Goal: Information Seeking & Learning: Learn about a topic

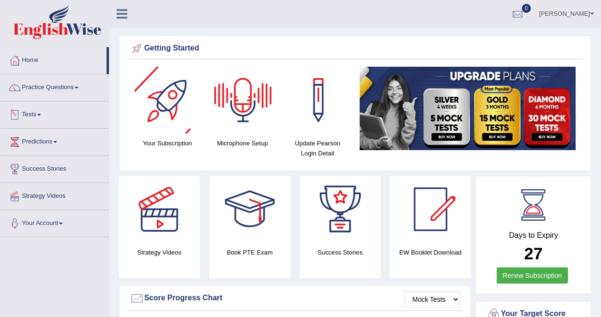
click at [32, 110] on link "Tests" at bounding box center [54, 113] width 109 height 24
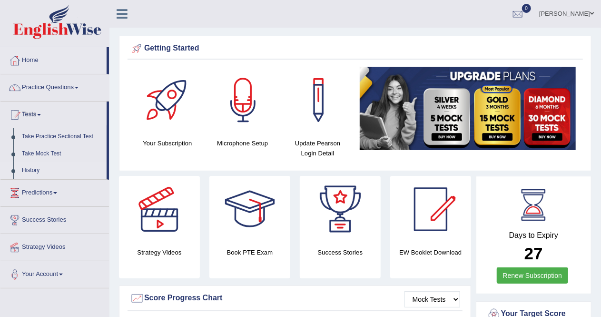
click at [33, 168] on link "History" at bounding box center [62, 170] width 89 height 17
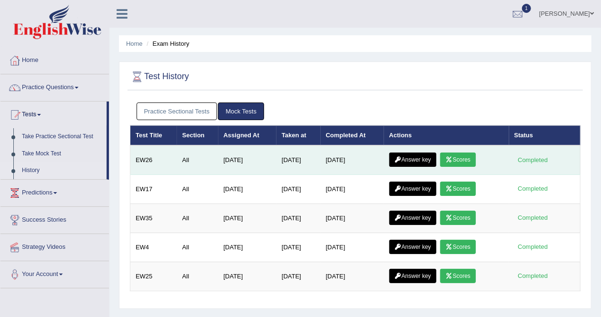
click at [461, 156] on link "Scores" at bounding box center [458, 159] width 35 height 14
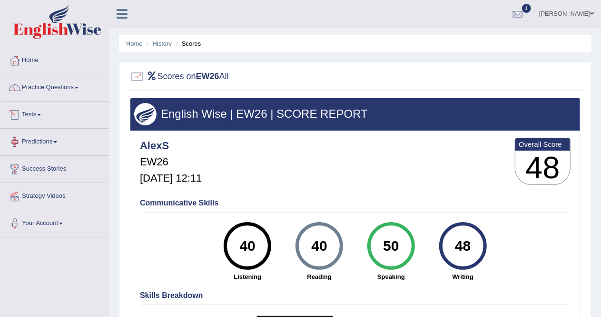
click at [41, 116] on link "Tests" at bounding box center [54, 113] width 109 height 24
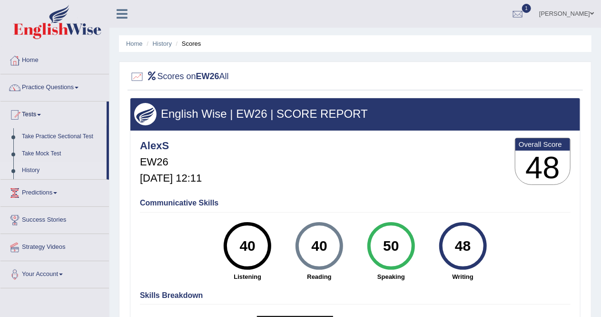
click at [27, 170] on link "History" at bounding box center [62, 170] width 89 height 17
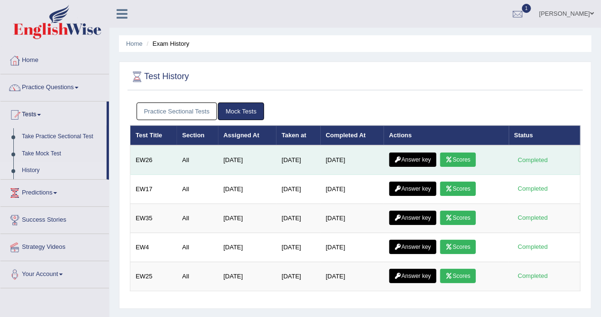
click at [416, 158] on link "Answer key" at bounding box center [413, 159] width 47 height 14
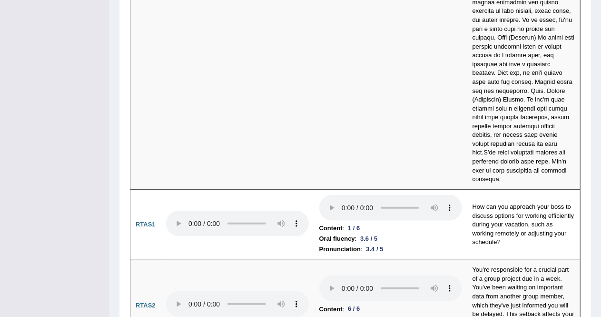
scroll to position [3793, 0]
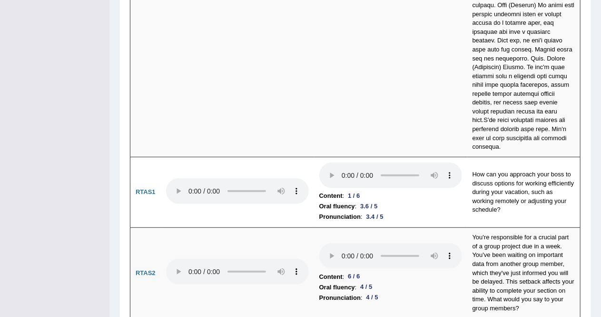
drag, startPoint x: 608, startPoint y: 25, endPoint x: 602, endPoint y: 319, distance: 293.4
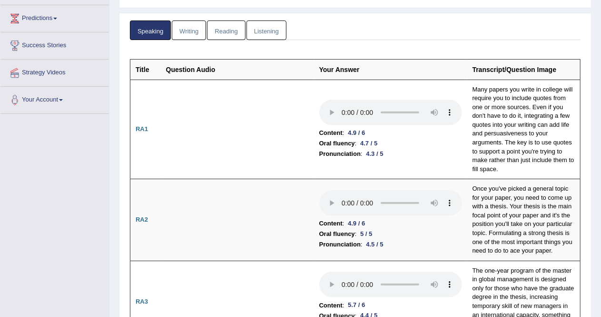
scroll to position [0, 0]
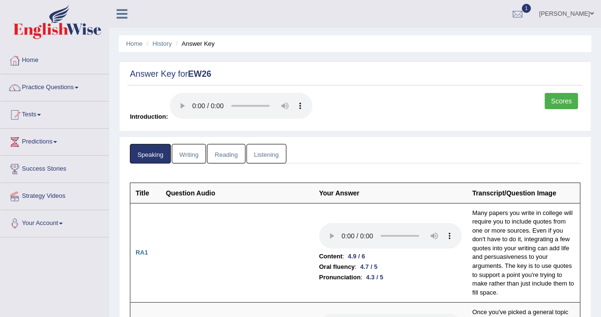
click at [188, 150] on link "Writing" at bounding box center [189, 154] width 34 height 20
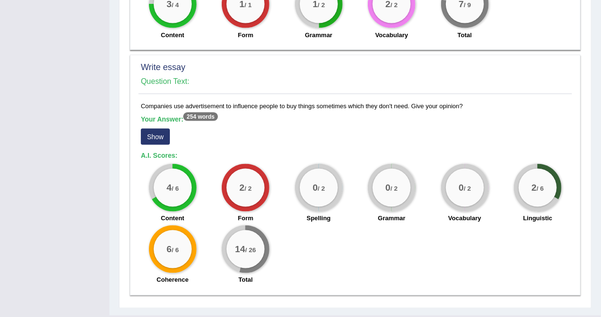
scroll to position [722, 0]
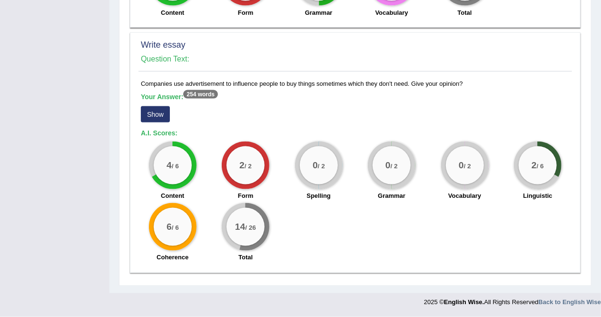
click at [156, 117] on button "Show" at bounding box center [155, 114] width 29 height 16
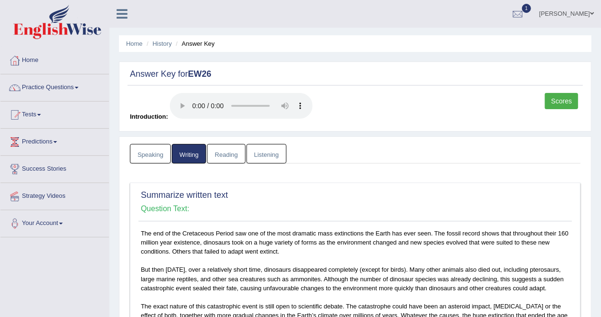
scroll to position [2, 0]
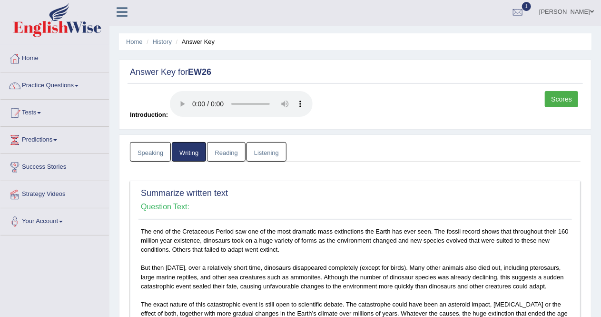
click at [226, 151] on link "Reading" at bounding box center [226, 152] width 38 height 20
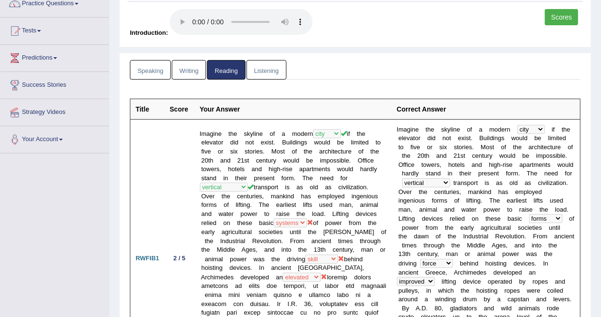
scroll to position [0, 0]
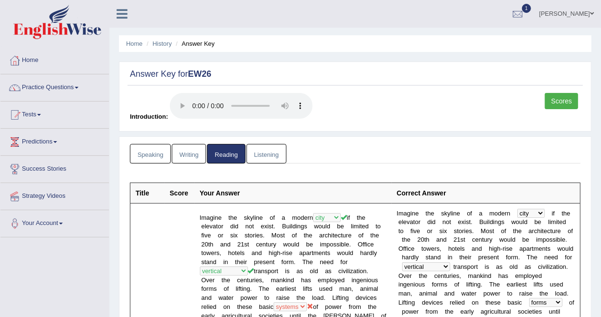
click at [259, 154] on link "Listening" at bounding box center [267, 154] width 40 height 20
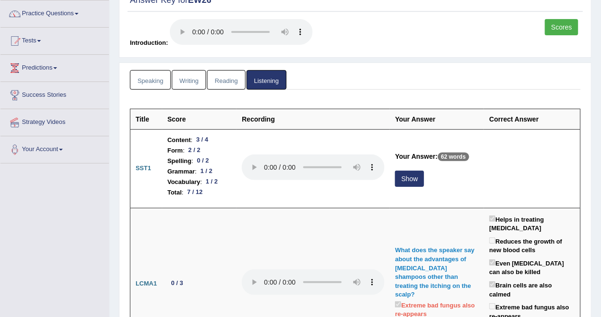
scroll to position [75, 0]
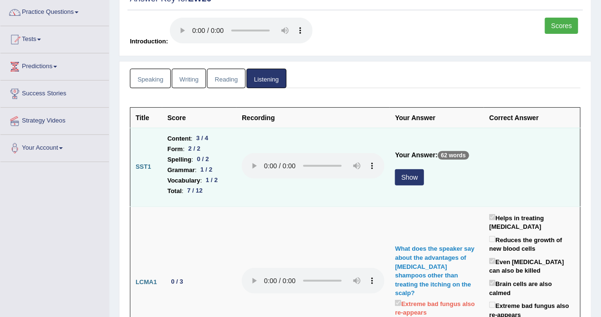
click at [405, 175] on button "Show" at bounding box center [409, 177] width 29 height 16
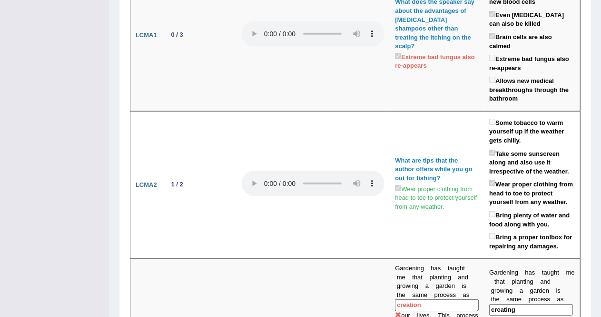
scroll to position [0, 0]
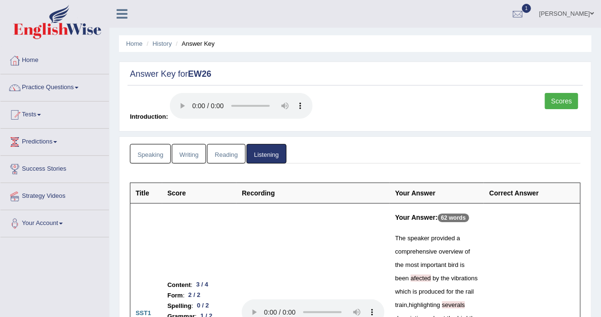
click at [153, 150] on link "Speaking" at bounding box center [150, 154] width 41 height 20
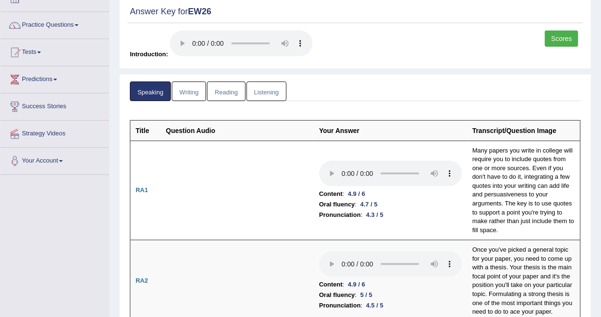
scroll to position [61, 0]
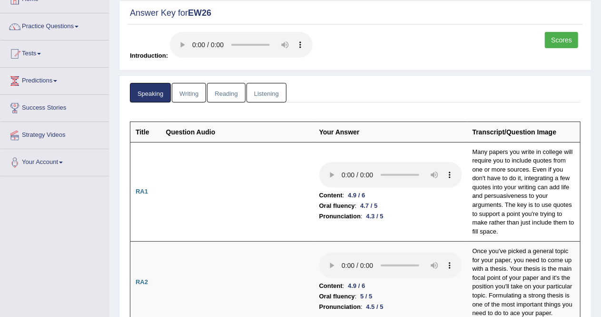
click at [190, 93] on link "Writing" at bounding box center [189, 93] width 34 height 20
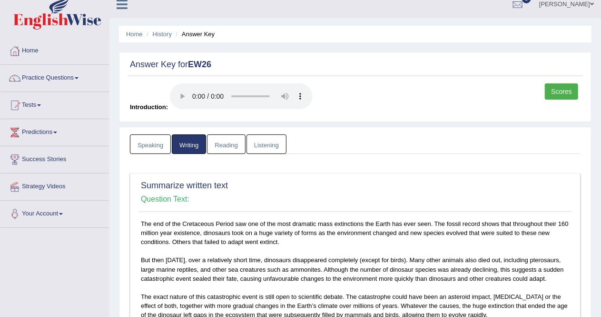
scroll to position [0, 0]
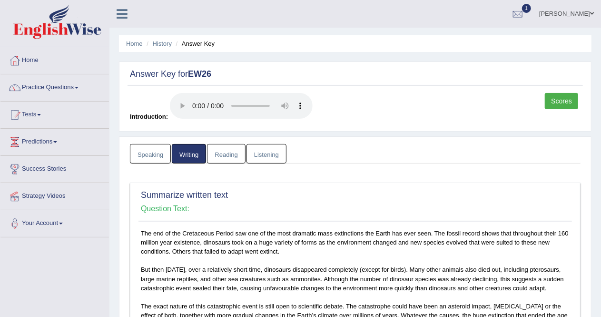
click at [152, 151] on link "Speaking" at bounding box center [150, 154] width 41 height 20
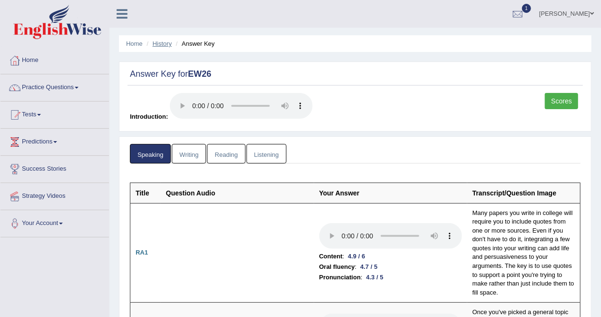
click at [160, 42] on link "History" at bounding box center [162, 43] width 19 height 7
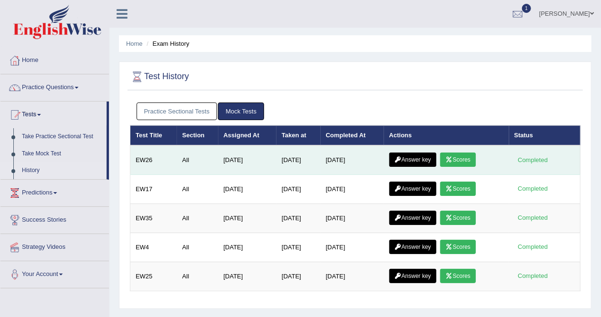
click at [470, 157] on link "Scores" at bounding box center [458, 159] width 35 height 14
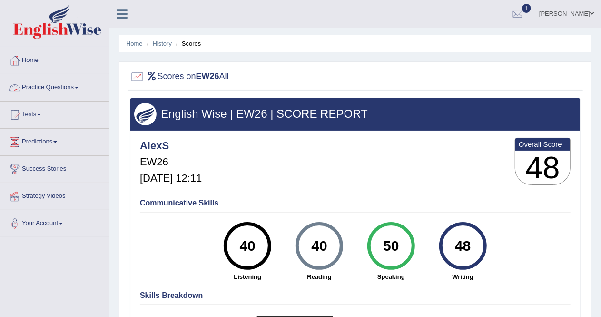
click at [63, 85] on link "Practice Questions" at bounding box center [54, 86] width 109 height 24
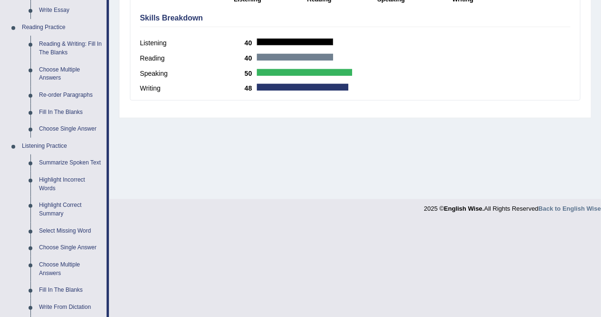
scroll to position [278, 0]
click at [69, 95] on link "Re-order Paragraphs" at bounding box center [71, 94] width 72 height 17
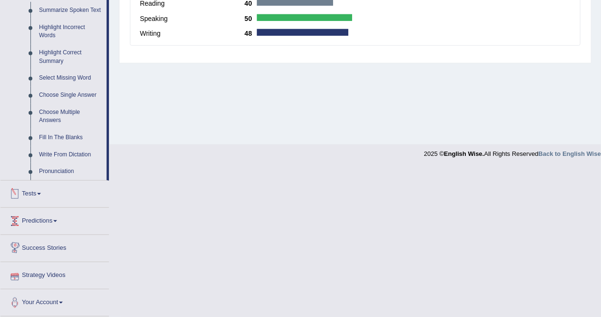
scroll to position [371, 0]
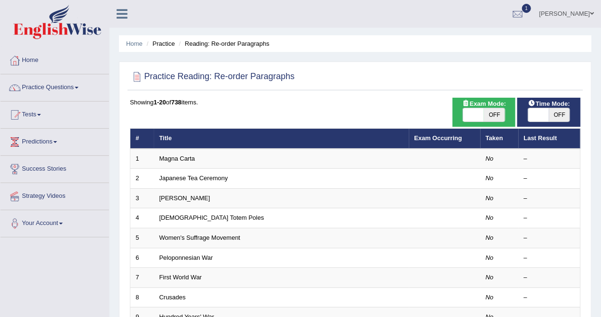
click at [551, 110] on span "OFF" at bounding box center [560, 114] width 21 height 13
checkbox input "true"
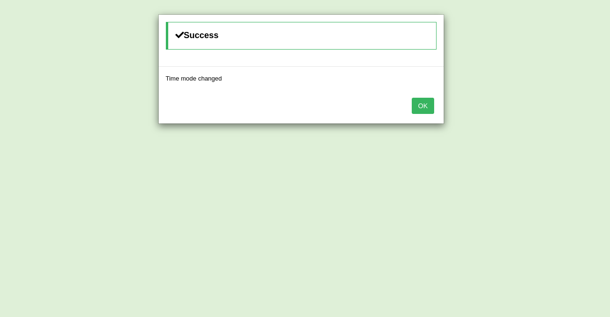
click at [427, 104] on button "OK" at bounding box center [422, 106] width 22 height 16
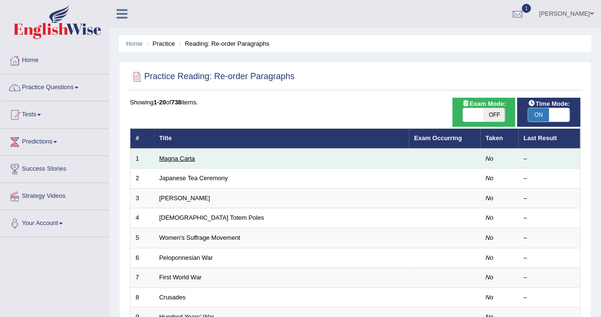
click at [175, 159] on link "Magna Carta" at bounding box center [178, 158] width 36 height 7
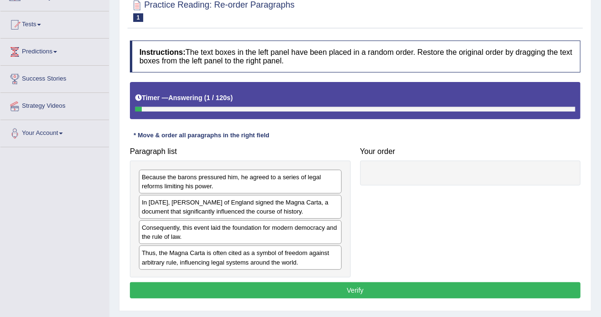
scroll to position [112, 0]
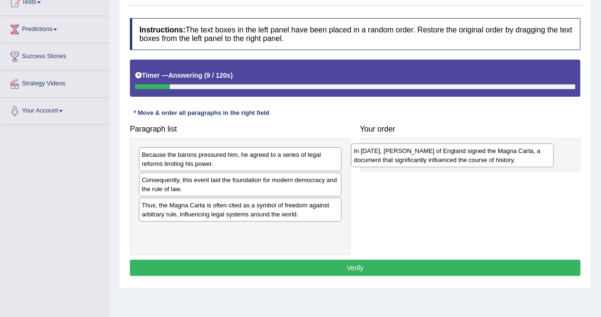
drag, startPoint x: 242, startPoint y: 184, endPoint x: 454, endPoint y: 156, distance: 214.3
click at [454, 156] on div "In [DATE], [PERSON_NAME] of England signed the Magna Carta, a document that sig…" at bounding box center [452, 155] width 203 height 24
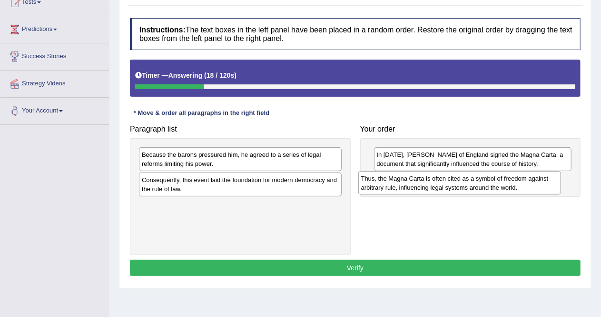
drag, startPoint x: 229, startPoint y: 205, endPoint x: 449, endPoint y: 179, distance: 221.6
click at [449, 179] on div "Thus, the Magna Carta is often cited as a symbol of freedom against arbitrary r…" at bounding box center [460, 183] width 203 height 24
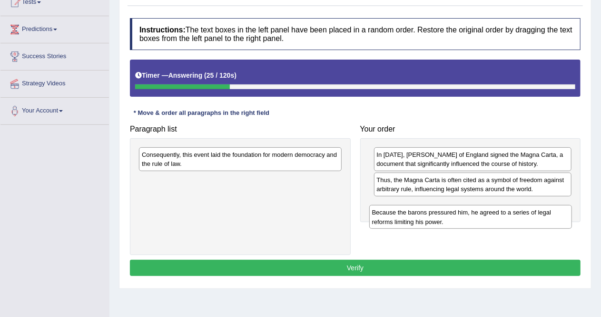
drag, startPoint x: 271, startPoint y: 161, endPoint x: 502, endPoint y: 219, distance: 237.7
click at [502, 219] on div "Because the barons pressured him, he agreed to a series of legal reforms limiti…" at bounding box center [471, 217] width 203 height 24
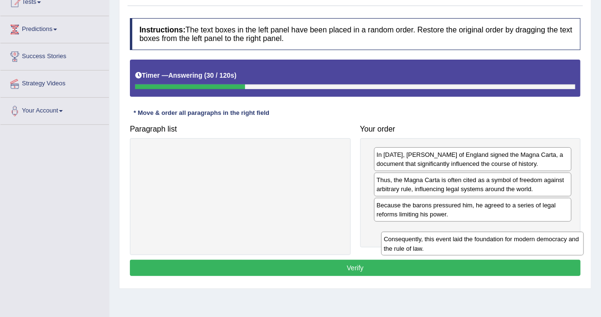
drag, startPoint x: 236, startPoint y: 157, endPoint x: 478, endPoint y: 242, distance: 256.3
click at [478, 242] on div "Consequently, this event laid the foundation for modern democracy and the rule …" at bounding box center [482, 243] width 203 height 24
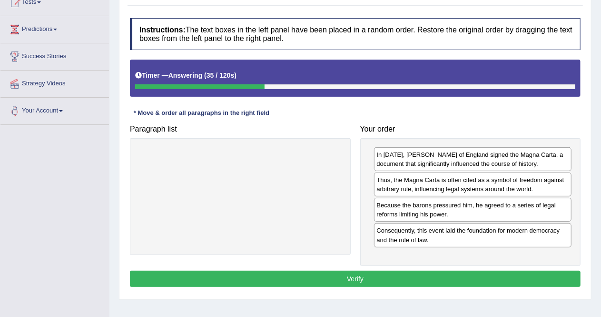
click at [407, 279] on button "Verify" at bounding box center [355, 278] width 451 height 16
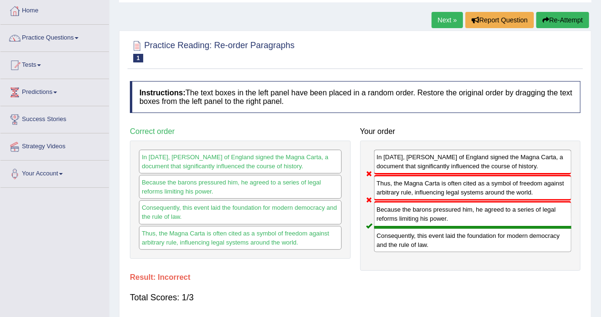
scroll to position [47, 0]
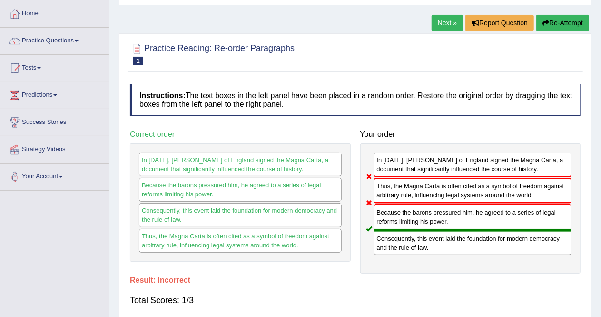
click at [446, 22] on link "Next »" at bounding box center [447, 23] width 31 height 16
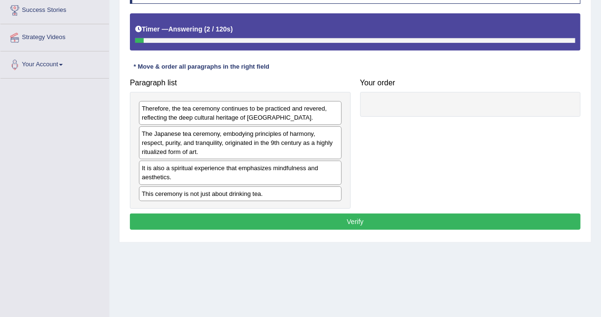
scroll to position [160, 0]
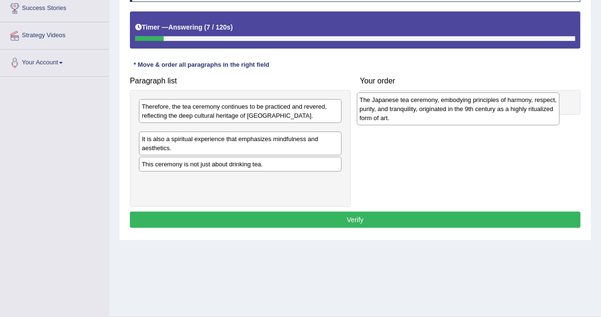
drag, startPoint x: 274, startPoint y: 145, endPoint x: 492, endPoint y: 114, distance: 220.4
click at [492, 114] on div "The Japanese tea ceremony, embodying principles of harmony, respect, purity, an…" at bounding box center [458, 108] width 203 height 33
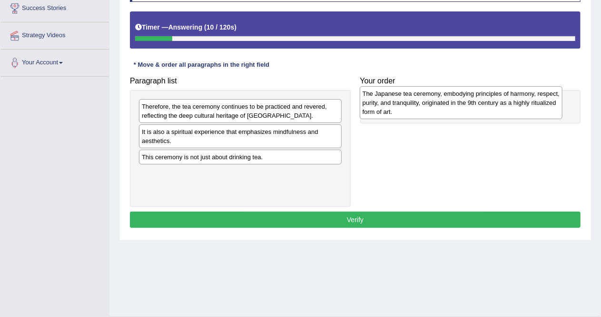
drag, startPoint x: 209, startPoint y: 135, endPoint x: 430, endPoint y: 97, distance: 224.2
click at [430, 97] on div "The Japanese tea ceremony, embodying principles of harmony, respect, purity, an…" at bounding box center [461, 102] width 203 height 33
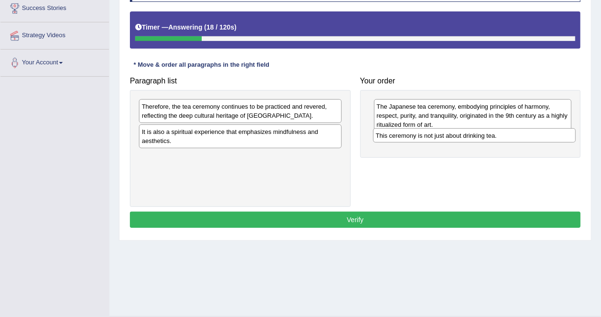
drag, startPoint x: 188, startPoint y: 157, endPoint x: 422, endPoint y: 136, distance: 235.2
click at [422, 136] on div "This ceremony is not just about drinking tea." at bounding box center [474, 135] width 203 height 14
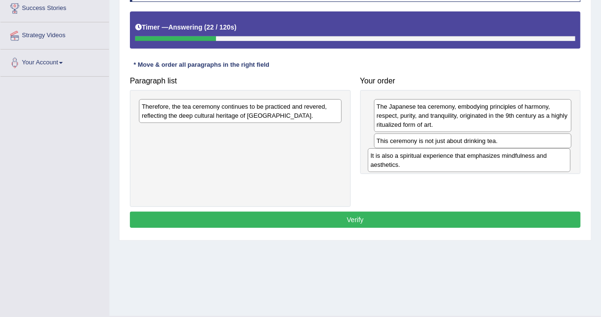
drag, startPoint x: 233, startPoint y: 134, endPoint x: 462, endPoint y: 159, distance: 230.4
click at [462, 159] on div "It is also a spiritual experience that emphasizes mindfulness and aesthetics." at bounding box center [469, 160] width 203 height 24
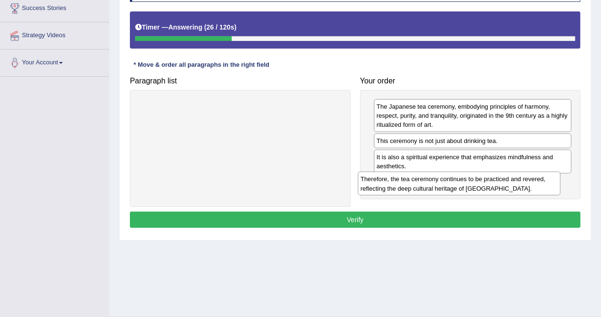
drag, startPoint x: 254, startPoint y: 110, endPoint x: 473, endPoint y: 183, distance: 230.9
click at [473, 183] on div "Therefore, the tea ceremony continues to be practiced and revered, reflecting t…" at bounding box center [459, 183] width 203 height 24
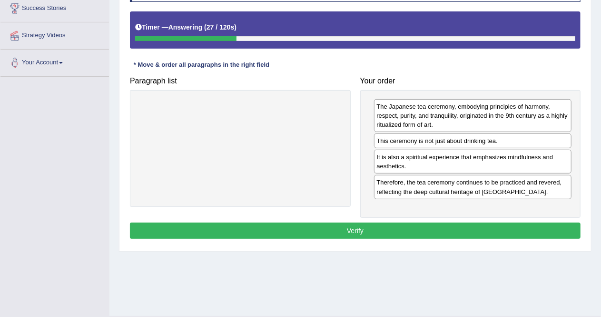
click at [403, 222] on button "Verify" at bounding box center [355, 230] width 451 height 16
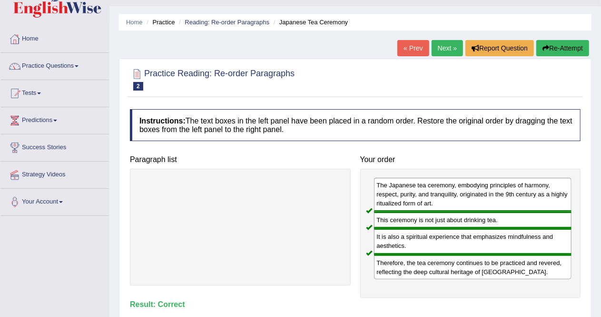
scroll to position [23, 0]
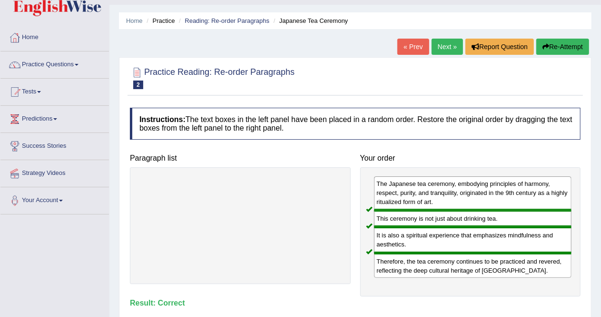
click at [439, 44] on link "Next »" at bounding box center [447, 47] width 31 height 16
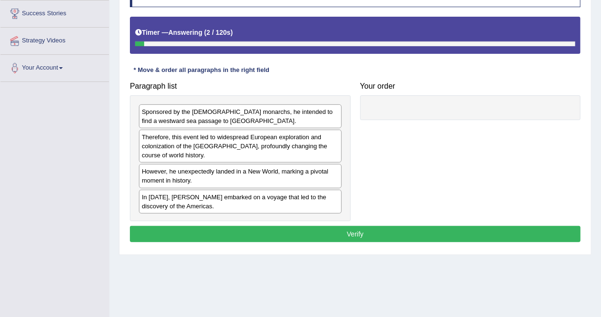
scroll to position [157, 0]
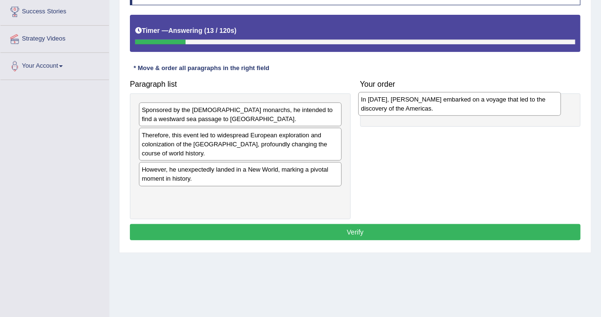
drag, startPoint x: 298, startPoint y: 200, endPoint x: 517, endPoint y: 108, distance: 237.8
click at [517, 108] on div "In [DATE], [PERSON_NAME] embarked on a voyage that led to the discovery of the …" at bounding box center [460, 104] width 203 height 24
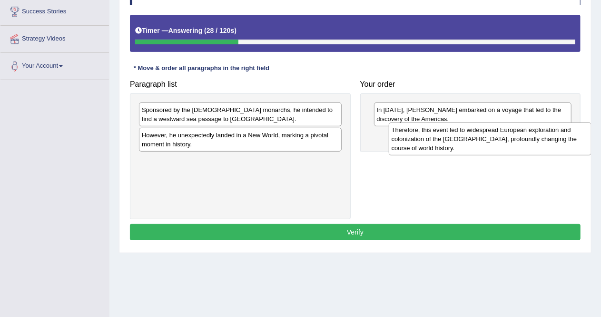
drag, startPoint x: 198, startPoint y: 146, endPoint x: 448, endPoint y: 141, distance: 250.1
click at [448, 141] on div "Therefore, this event led to widespread European exploration and colonization o…" at bounding box center [490, 138] width 203 height 33
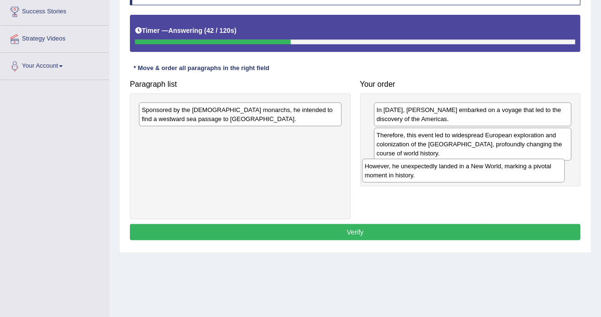
drag, startPoint x: 251, startPoint y: 143, endPoint x: 475, endPoint y: 175, distance: 225.6
click at [475, 175] on div "However, he unexpectedly landed in a New World, marking a pivotal moment in his…" at bounding box center [463, 171] width 203 height 24
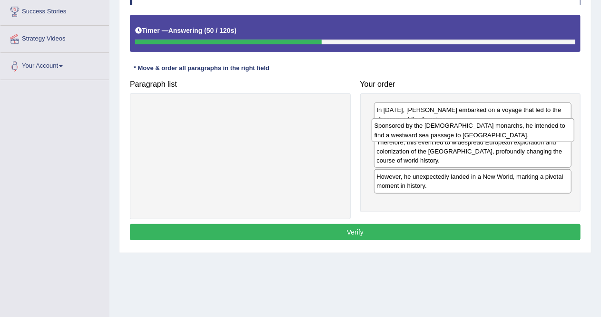
drag, startPoint x: 257, startPoint y: 115, endPoint x: 490, endPoint y: 131, distance: 233.4
click at [490, 131] on div "Sponsored by the Spanish monarchs, he intended to find a westward sea passage t…" at bounding box center [473, 130] width 203 height 24
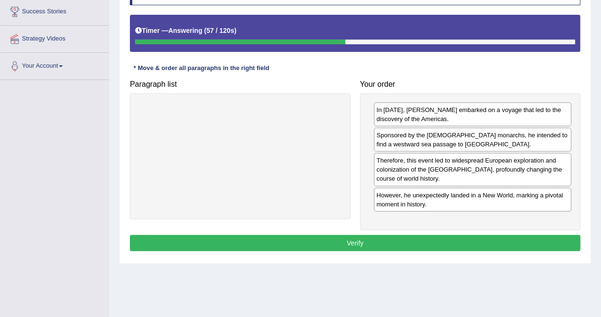
click at [411, 240] on button "Verify" at bounding box center [355, 243] width 451 height 16
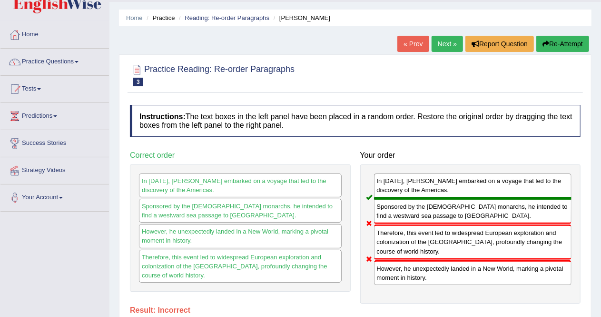
scroll to position [15, 0]
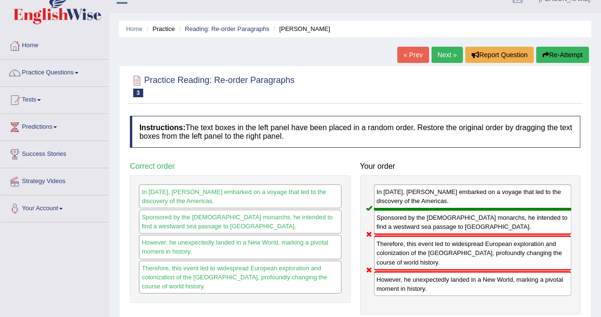
click at [440, 57] on link "Next »" at bounding box center [447, 55] width 31 height 16
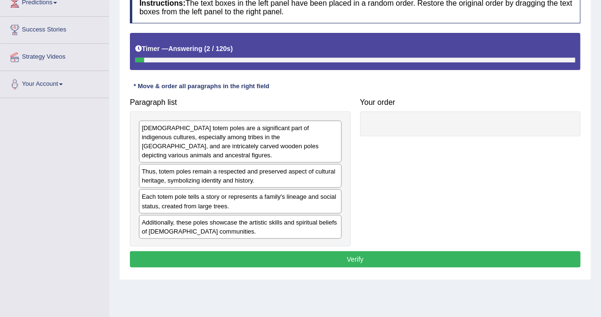
scroll to position [141, 0]
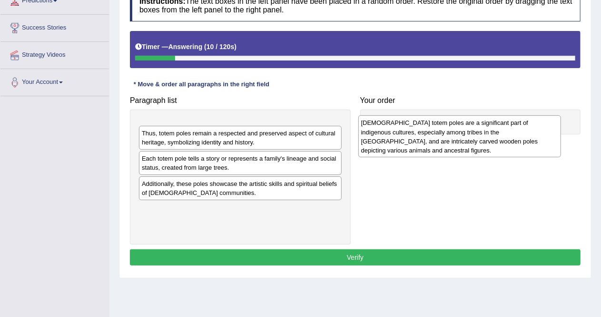
drag, startPoint x: 274, startPoint y: 140, endPoint x: 493, endPoint y: 137, distance: 219.1
click at [493, 137] on div "[DEMOGRAPHIC_DATA] totem poles are a significant part of indigenous cultures, e…" at bounding box center [460, 136] width 203 height 42
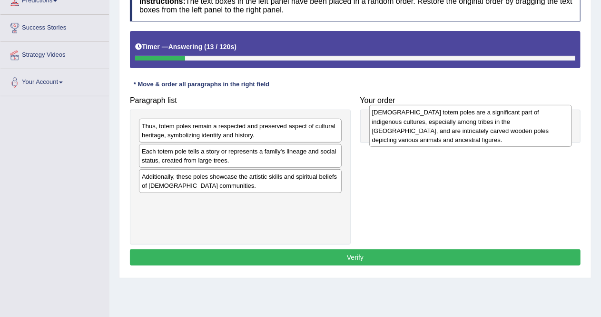
drag, startPoint x: 303, startPoint y: 133, endPoint x: 533, endPoint y: 119, distance: 230.5
click at [533, 119] on div "[DEMOGRAPHIC_DATA] totem poles are a significant part of indigenous cultures, e…" at bounding box center [471, 126] width 203 height 42
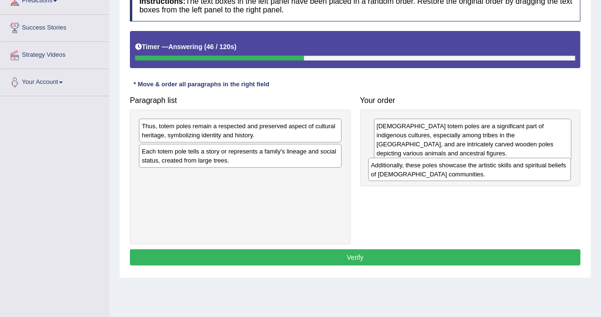
drag, startPoint x: 259, startPoint y: 180, endPoint x: 488, endPoint y: 170, distance: 229.8
click at [488, 170] on div "Additionally, these poles showcase the artistic skills and spiritual beliefs of…" at bounding box center [470, 170] width 203 height 24
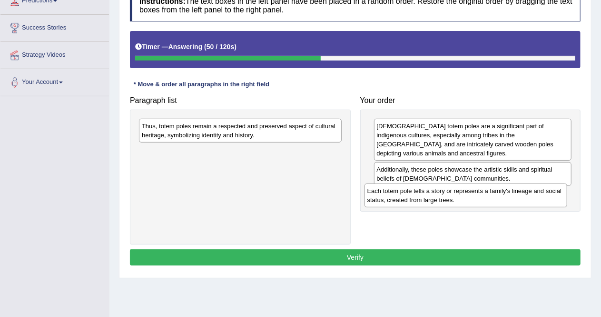
drag, startPoint x: 262, startPoint y: 156, endPoint x: 488, endPoint y: 195, distance: 229.2
click at [488, 195] on div "Each totem pole tells a story or represents a family's lineage and social statu…" at bounding box center [466, 195] width 203 height 24
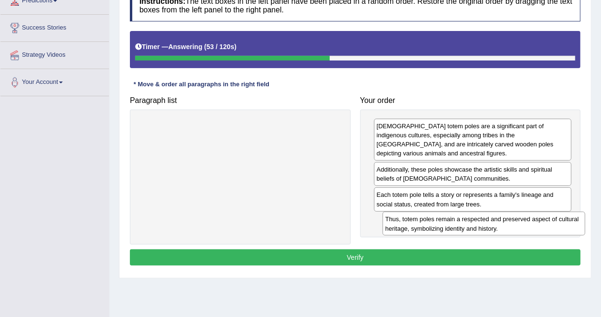
drag, startPoint x: 270, startPoint y: 126, endPoint x: 512, endPoint y: 220, distance: 260.5
click at [512, 220] on div "Thus, totem poles remain a respected and preserved aspect of cultural heritage,…" at bounding box center [484, 223] width 203 height 24
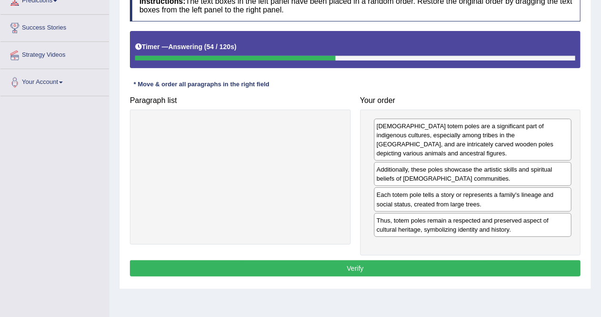
click at [402, 260] on button "Verify" at bounding box center [355, 268] width 451 height 16
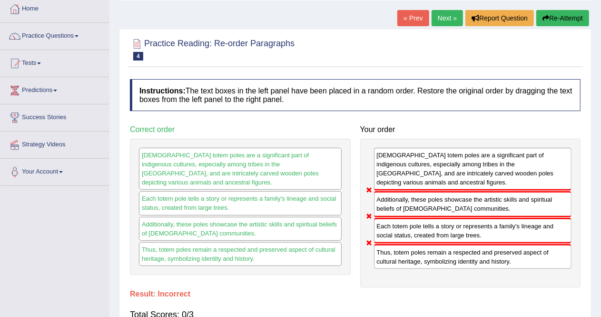
scroll to position [39, 0]
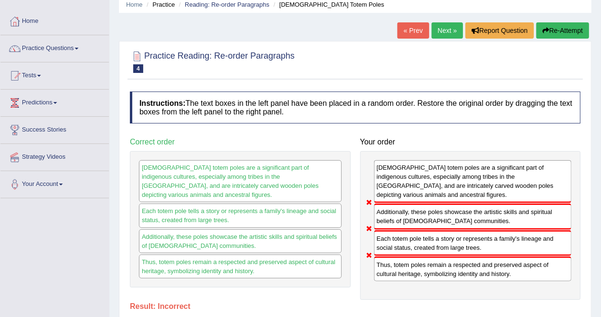
click at [444, 35] on link "Next »" at bounding box center [447, 30] width 31 height 16
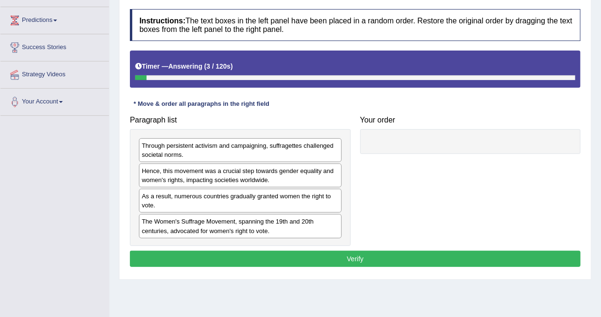
scroll to position [123, 0]
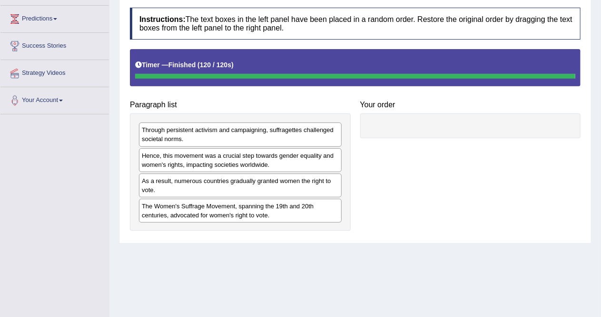
click at [259, 127] on div "Through persistent activism and campaigning, suffragettes challenged societal n…" at bounding box center [240, 134] width 203 height 24
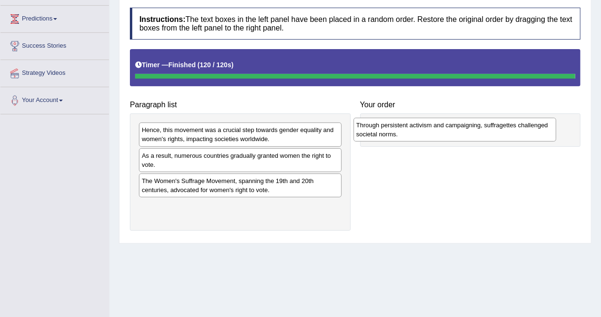
drag, startPoint x: 261, startPoint y: 130, endPoint x: 476, endPoint y: 125, distance: 214.8
click at [476, 125] on div "Through persistent activism and campaigning, suffragettes challenged societal n…" at bounding box center [455, 130] width 203 height 24
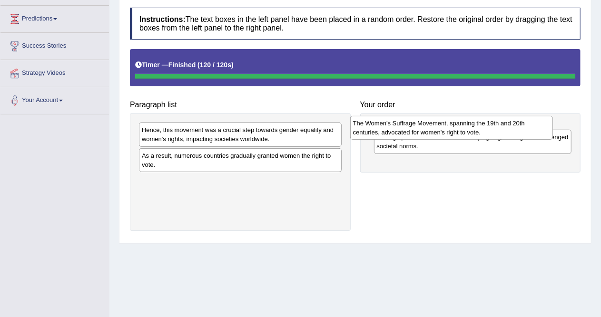
drag, startPoint x: 221, startPoint y: 184, endPoint x: 435, endPoint y: 128, distance: 221.5
click at [435, 128] on div "The Women's Suffrage Movement, spanning the 19th and 20th centuries, advocated …" at bounding box center [452, 128] width 203 height 24
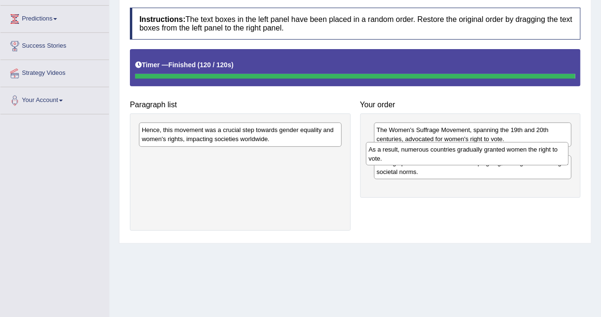
drag, startPoint x: 281, startPoint y: 158, endPoint x: 509, endPoint y: 151, distance: 227.2
click at [509, 151] on div "As a result, numerous countries gradually granted women the right to vote." at bounding box center [467, 154] width 203 height 24
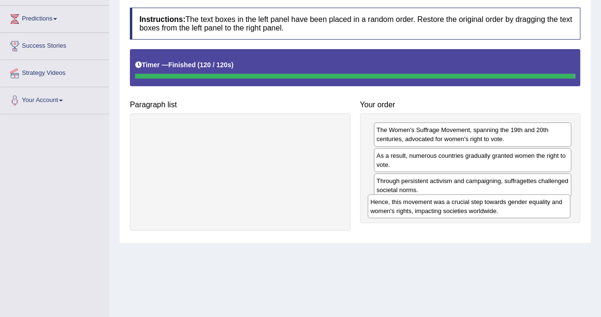
drag, startPoint x: 277, startPoint y: 136, endPoint x: 506, endPoint y: 208, distance: 240.1
click at [506, 208] on div "Hence, this movement was a crucial step towards gender equality and women's rig…" at bounding box center [469, 206] width 203 height 24
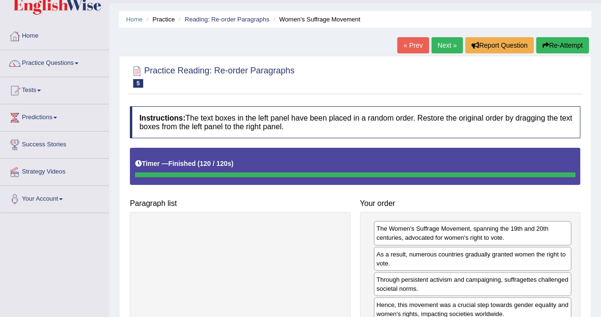
scroll to position [13, 0]
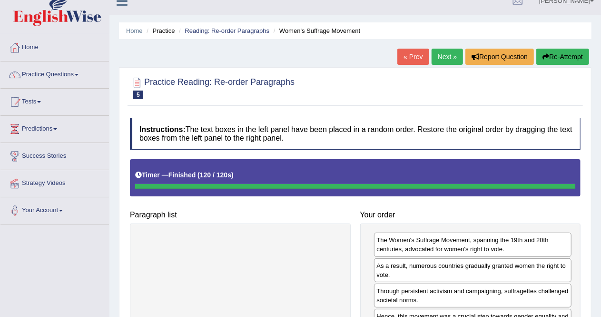
click at [561, 59] on button "Re-Attempt" at bounding box center [563, 57] width 53 height 16
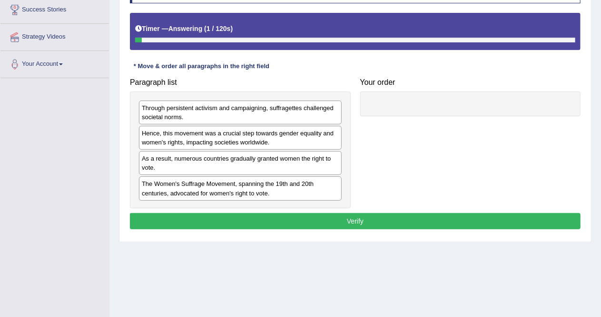
scroll to position [160, 0]
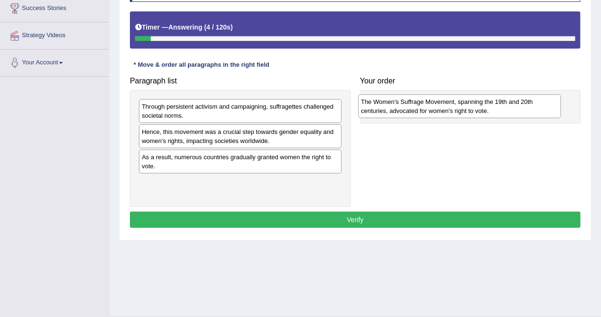
drag, startPoint x: 220, startPoint y: 183, endPoint x: 439, endPoint y: 104, distance: 233.5
click at [439, 104] on div "The Women's Suffrage Movement, spanning the 19th and 20th centuries, advocated …" at bounding box center [460, 106] width 203 height 24
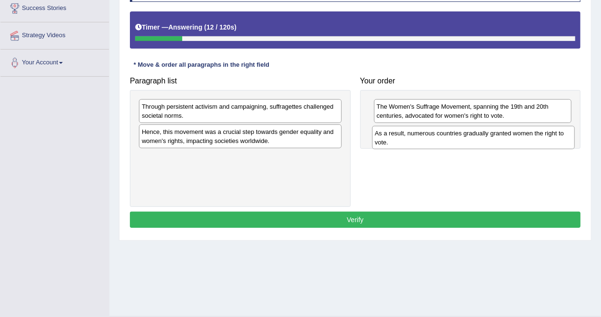
drag, startPoint x: 196, startPoint y: 164, endPoint x: 430, endPoint y: 141, distance: 234.5
click at [430, 141] on div "As a result, numerous countries gradually granted women the right to vote." at bounding box center [473, 138] width 203 height 24
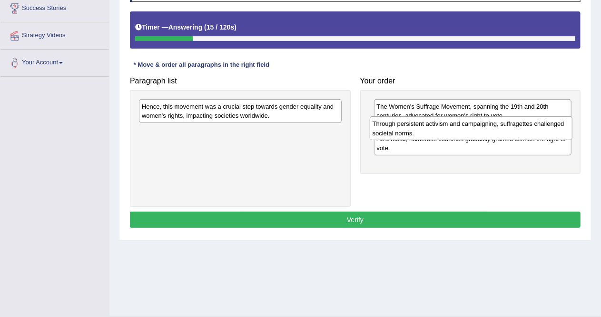
drag, startPoint x: 281, startPoint y: 105, endPoint x: 512, endPoint y: 123, distance: 231.6
click at [512, 123] on div "Through persistent activism and campaigning, suffragettes challenged societal n…" at bounding box center [471, 128] width 203 height 24
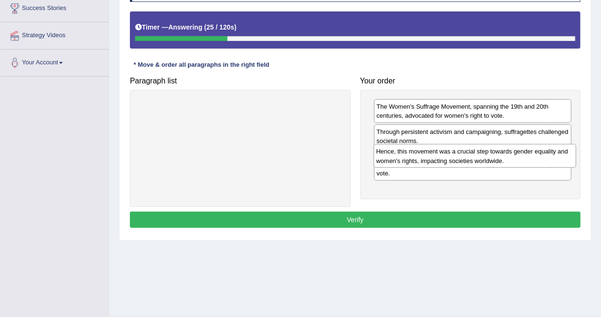
drag, startPoint x: 289, startPoint y: 111, endPoint x: 523, endPoint y: 157, distance: 239.1
click at [523, 157] on div "Hence, this movement was a crucial step towards gender equality and women's rig…" at bounding box center [475, 156] width 203 height 24
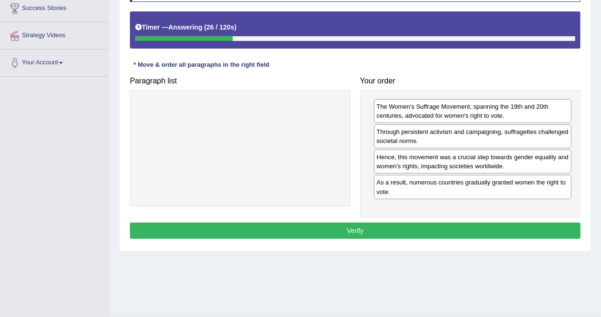
click at [448, 223] on button "Verify" at bounding box center [355, 230] width 451 height 16
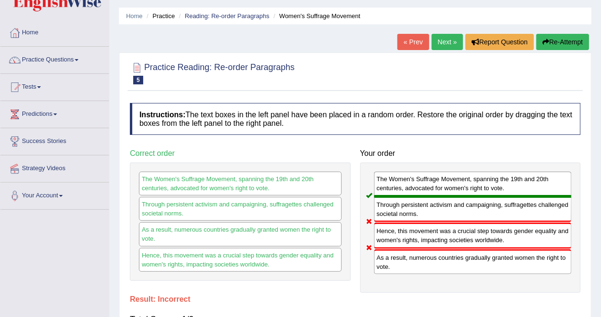
scroll to position [28, 0]
click at [445, 42] on link "Next »" at bounding box center [447, 41] width 31 height 16
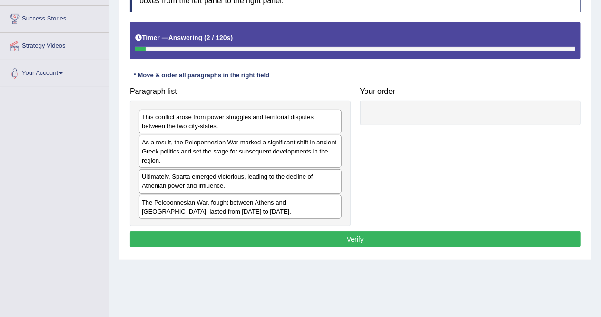
scroll to position [151, 0]
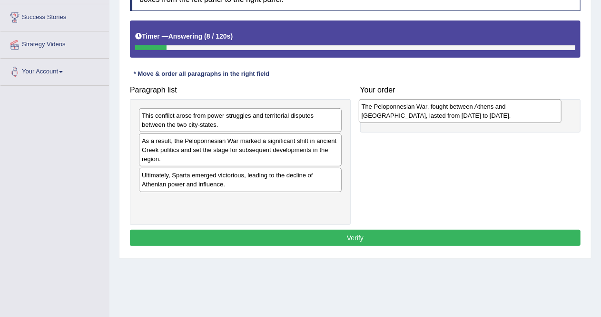
drag, startPoint x: 269, startPoint y: 204, endPoint x: 489, endPoint y: 112, distance: 238.6
click at [489, 112] on div "The Peloponnesian War, fought between Athens and [GEOGRAPHIC_DATA], lasted from…" at bounding box center [460, 111] width 203 height 24
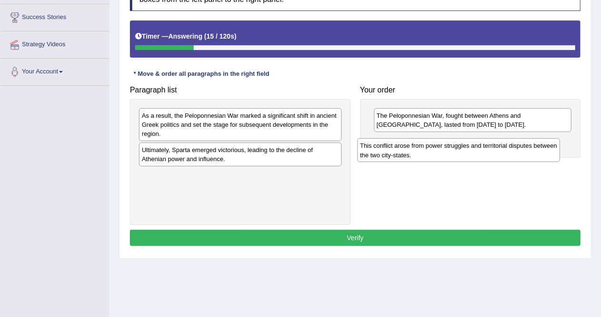
drag, startPoint x: 268, startPoint y: 117, endPoint x: 486, endPoint y: 147, distance: 220.7
click at [486, 147] on div "This conflict arose from power struggles and territorial disputes between the t…" at bounding box center [459, 150] width 203 height 24
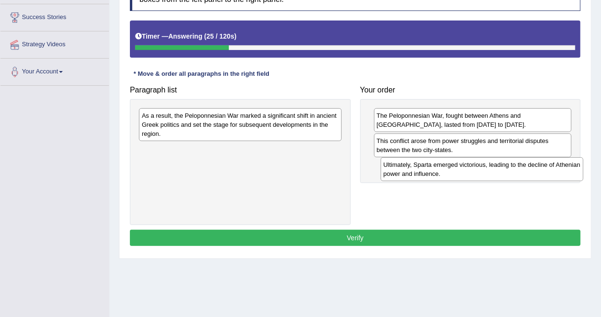
drag, startPoint x: 285, startPoint y: 154, endPoint x: 527, endPoint y: 169, distance: 242.4
click at [527, 169] on div "Ultimately, Sparta emerged victorious, leading to the decline of Athenian power…" at bounding box center [482, 169] width 203 height 24
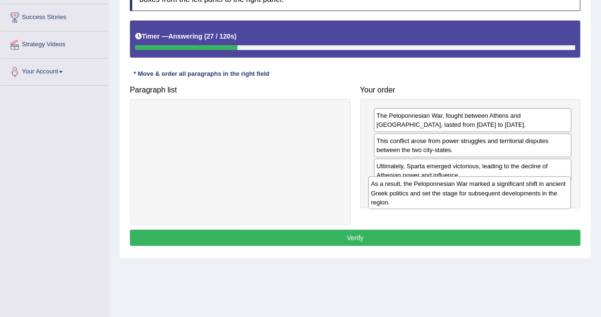
drag, startPoint x: 292, startPoint y: 130, endPoint x: 524, endPoint y: 200, distance: 241.8
click at [524, 200] on div "As a result, the Peloponnesian War marked a significant shift in ancient Greek …" at bounding box center [470, 192] width 203 height 33
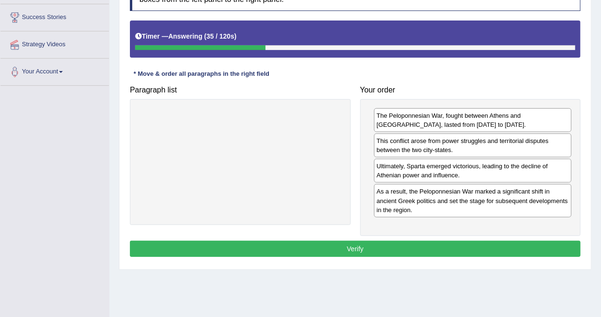
click at [471, 250] on button "Verify" at bounding box center [355, 248] width 451 height 16
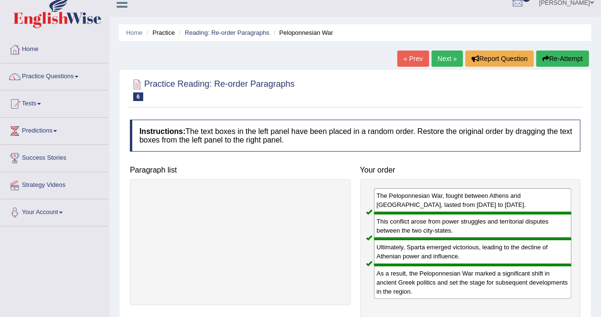
scroll to position [6, 0]
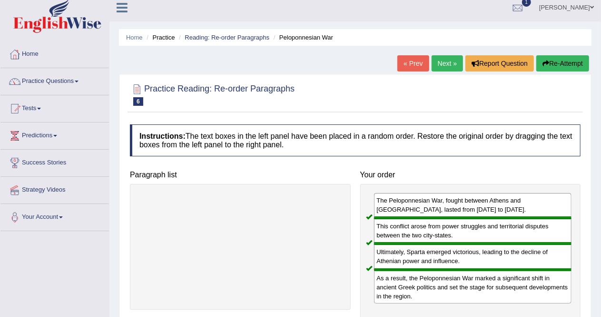
click at [448, 61] on link "Next »" at bounding box center [447, 63] width 31 height 16
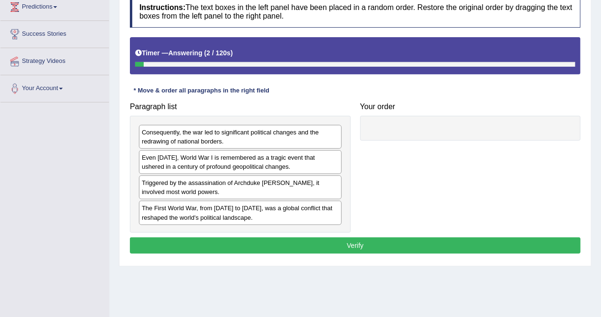
scroll to position [136, 0]
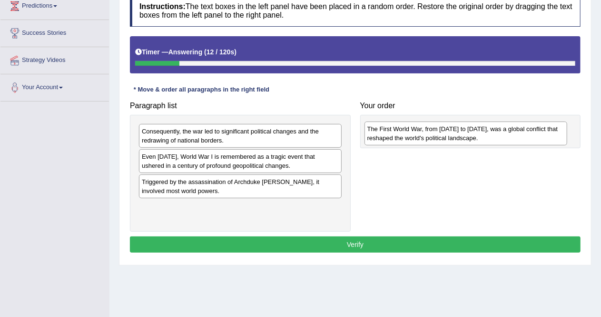
drag, startPoint x: 275, startPoint y: 213, endPoint x: 501, endPoint y: 136, distance: 238.7
click at [501, 136] on div "The First World War, from [DATE] to [DATE], was a global conflict that reshaped…" at bounding box center [466, 133] width 203 height 24
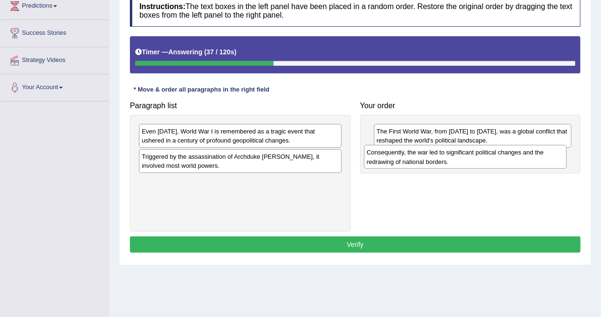
drag, startPoint x: 275, startPoint y: 133, endPoint x: 501, endPoint y: 154, distance: 227.2
click at [501, 154] on div "Consequently, the war led to significant political changes and the redrawing of…" at bounding box center [465, 157] width 203 height 24
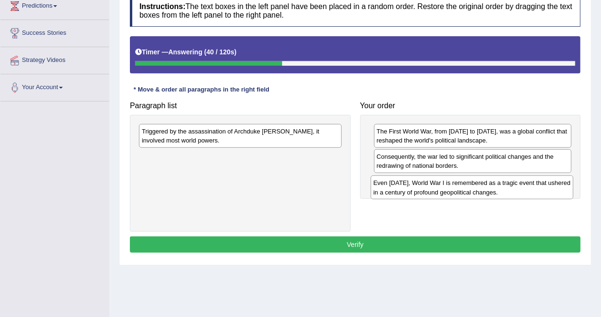
drag, startPoint x: 258, startPoint y: 138, endPoint x: 497, endPoint y: 190, distance: 244.3
click at [497, 190] on div "Even today, World War I is remembered as a tragic event that ushered in a centu…" at bounding box center [472, 187] width 203 height 24
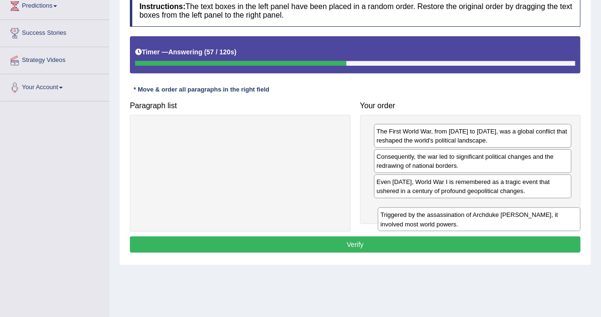
drag, startPoint x: 259, startPoint y: 139, endPoint x: 497, endPoint y: 222, distance: 251.8
click at [497, 222] on div "Triggered by the assassination of Archduke Franz Ferdinand, it involved most wo…" at bounding box center [479, 219] width 203 height 24
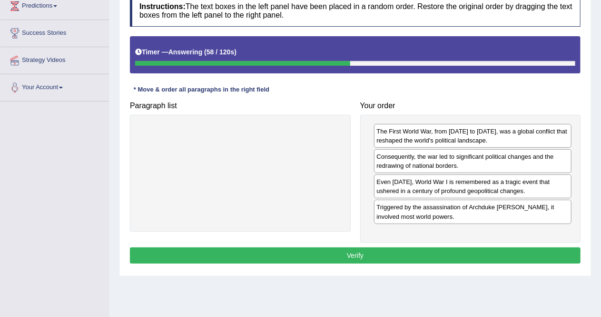
click at [420, 252] on button "Verify" at bounding box center [355, 255] width 451 height 16
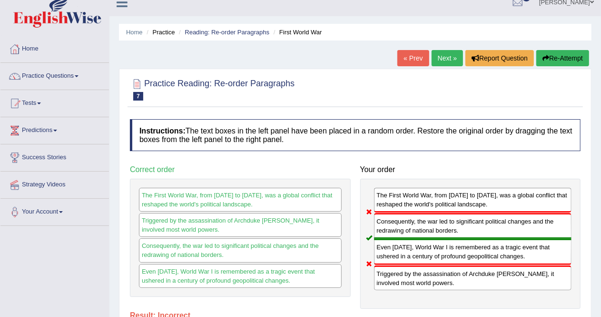
scroll to position [0, 0]
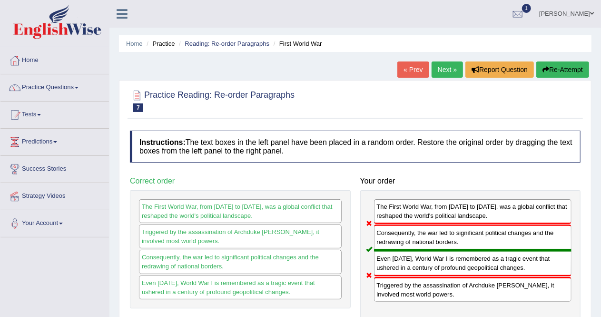
click at [444, 67] on link "Next »" at bounding box center [447, 69] width 31 height 16
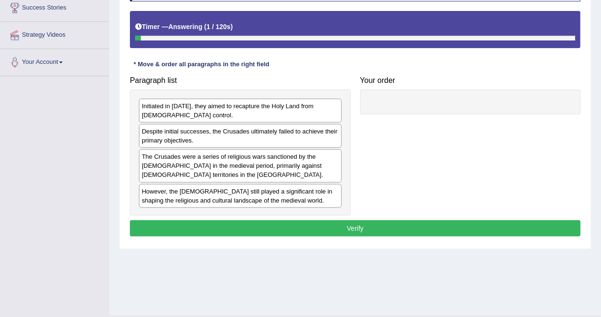
scroll to position [161, 0]
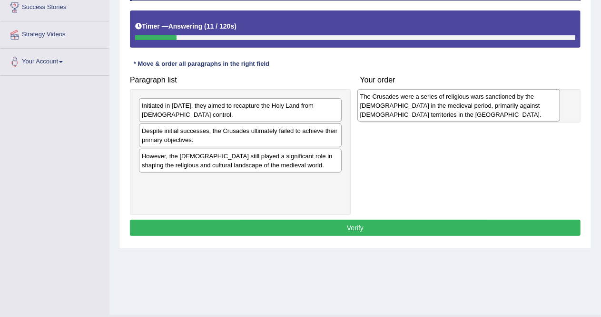
drag, startPoint x: 242, startPoint y: 162, endPoint x: 461, endPoint y: 103, distance: 226.9
click at [461, 103] on div "The Crusades were a series of religious wars sanctioned by the Latin Church in …" at bounding box center [459, 105] width 203 height 33
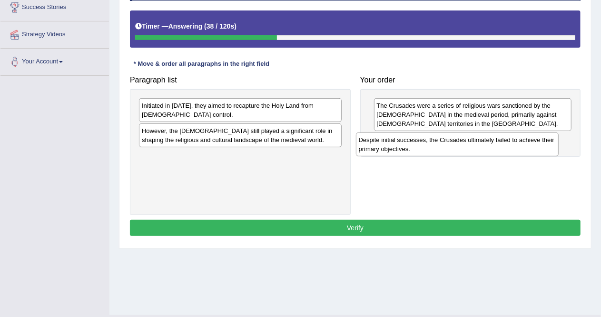
drag, startPoint x: 256, startPoint y: 136, endPoint x: 473, endPoint y: 146, distance: 217.4
click at [473, 146] on div "Despite initial successes, the Crusades ultimately failed to achieve their prim…" at bounding box center [457, 144] width 203 height 24
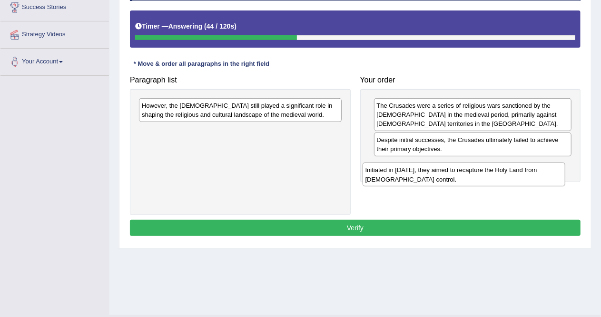
drag, startPoint x: 257, startPoint y: 105, endPoint x: 482, endPoint y: 170, distance: 234.4
click at [482, 170] on div "Initiated in 1095, they aimed to recapture the Holy Land from Muslim control." at bounding box center [464, 174] width 203 height 24
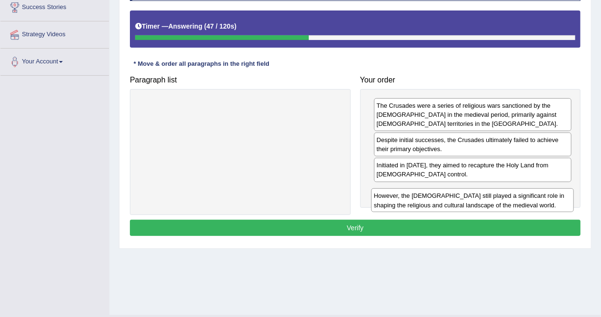
drag, startPoint x: 269, startPoint y: 107, endPoint x: 501, endPoint y: 197, distance: 249.7
click at [501, 197] on div "However, the Crusades still played a significant role in shaping the religious …" at bounding box center [472, 200] width 203 height 24
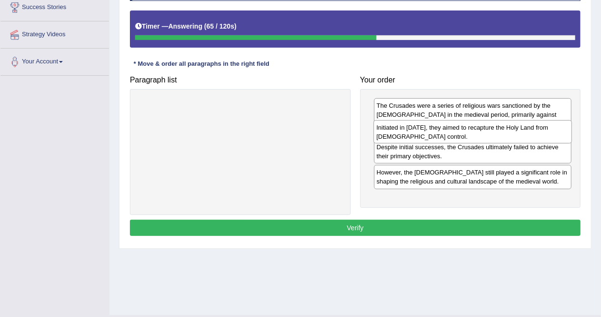
drag, startPoint x: 491, startPoint y: 172, endPoint x: 491, endPoint y: 135, distance: 37.1
click at [491, 135] on div "Initiated in 1095, they aimed to recapture the Holy Land from Muslim control." at bounding box center [473, 132] width 199 height 24
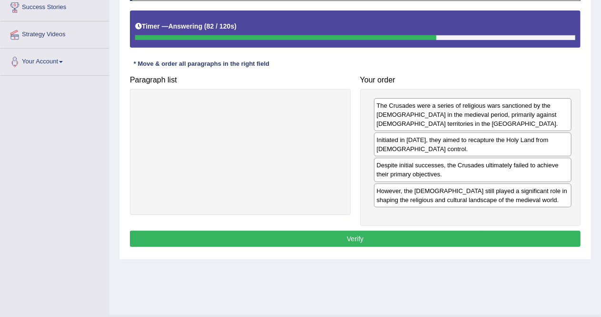
click at [446, 230] on button "Verify" at bounding box center [355, 238] width 451 height 16
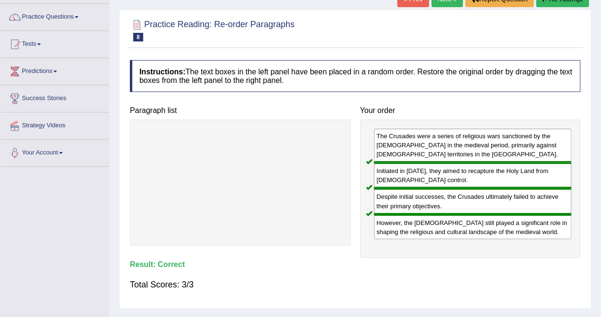
scroll to position [71, 0]
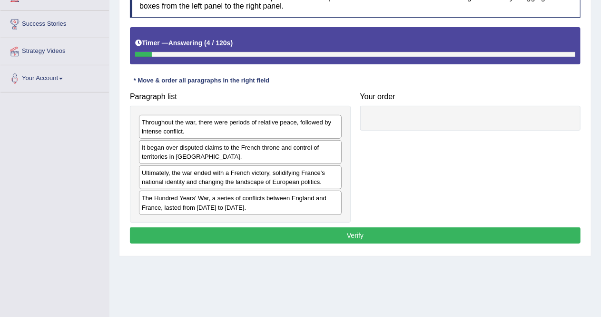
scroll to position [152, 0]
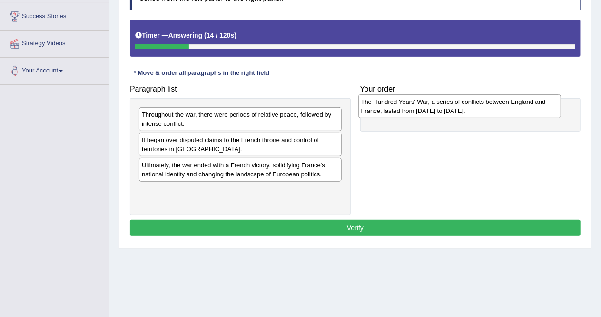
drag, startPoint x: 234, startPoint y: 196, endPoint x: 453, endPoint y: 108, distance: 236.4
click at [453, 108] on div "The Hundred Years' War, a series of conflicts between England and France, laste…" at bounding box center [460, 106] width 203 height 24
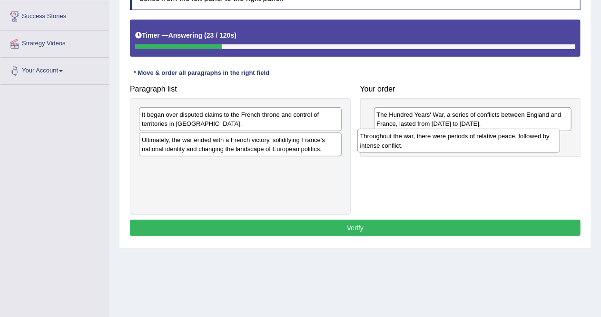
drag, startPoint x: 293, startPoint y: 116, endPoint x: 511, endPoint y: 138, distance: 219.7
click at [511, 138] on div "Throughout the war, there were periods of relative peace, followed by intense c…" at bounding box center [459, 141] width 203 height 24
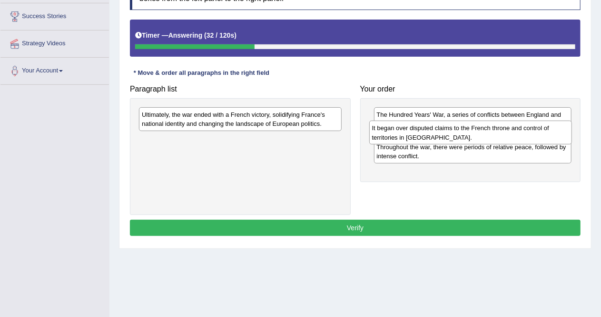
drag, startPoint x: 255, startPoint y: 119, endPoint x: 486, endPoint y: 133, distance: 230.9
click at [486, 133] on div "It began over disputed claims to the French throne and control of territories i…" at bounding box center [471, 132] width 203 height 24
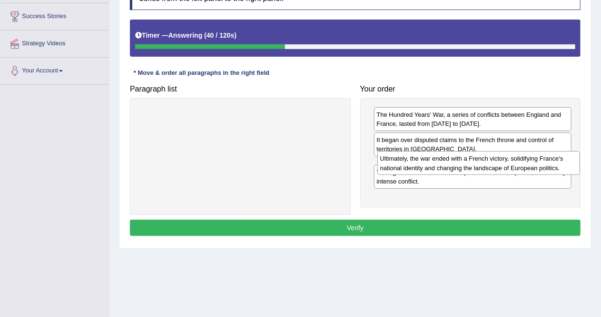
drag, startPoint x: 248, startPoint y: 120, endPoint x: 487, endPoint y: 164, distance: 242.8
click at [487, 164] on div "Ultimately, the war ended with a French victory, solidifying France's national …" at bounding box center [479, 163] width 203 height 24
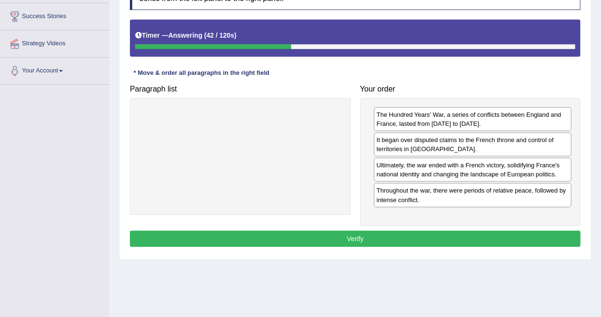
click at [410, 233] on button "Verify" at bounding box center [355, 238] width 451 height 16
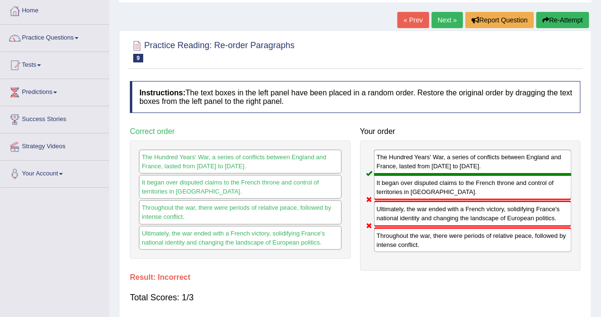
scroll to position [41, 0]
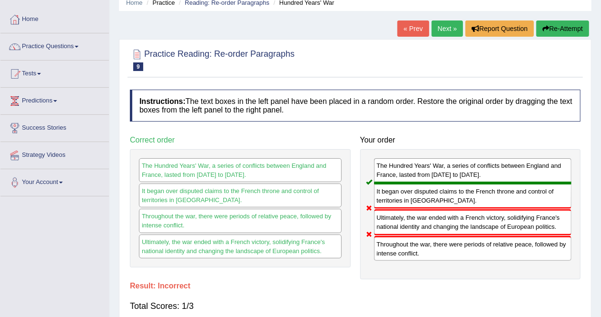
click at [439, 29] on link "Next »" at bounding box center [447, 28] width 31 height 16
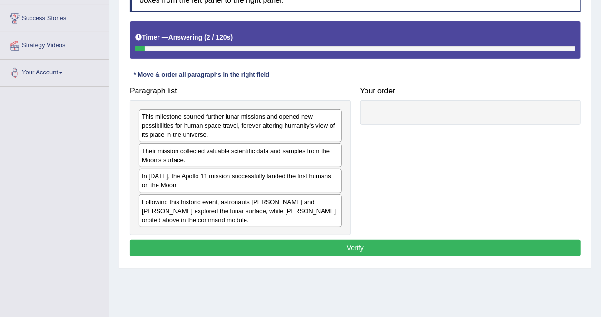
scroll to position [151, 0]
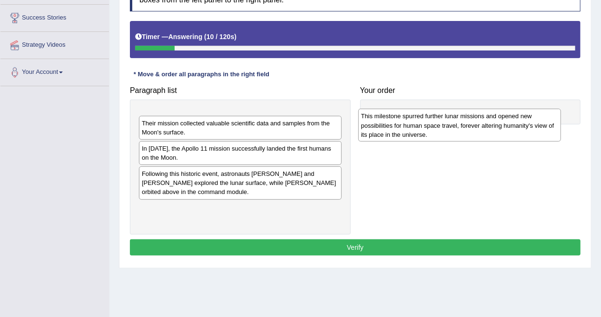
drag, startPoint x: 254, startPoint y: 123, endPoint x: 473, endPoint y: 124, distance: 219.5
click at [473, 124] on div "This milestone spurred further lunar missions and opened new possibilities for …" at bounding box center [460, 125] width 203 height 33
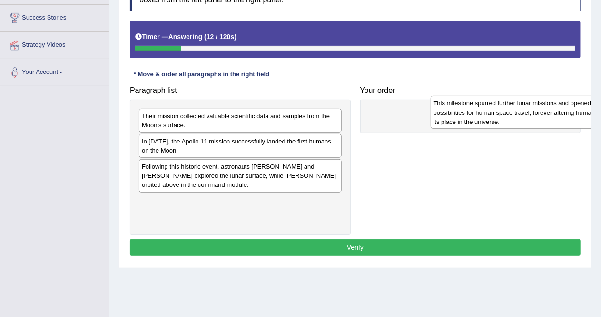
drag, startPoint x: 267, startPoint y: 122, endPoint x: 556, endPoint y: 111, distance: 289.8
click at [556, 111] on div "This milestone spurred further lunar missions and opened new possibilities for …" at bounding box center [532, 112] width 203 height 33
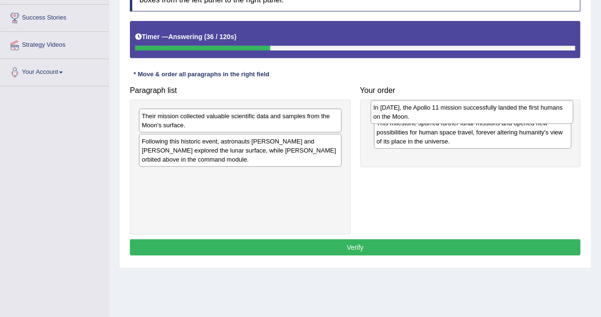
drag, startPoint x: 262, startPoint y: 144, endPoint x: 494, endPoint y: 110, distance: 234.4
click at [494, 110] on div "In [DATE], the Apollo 11 mission successfully landed the first humans on the Mo…" at bounding box center [472, 112] width 203 height 24
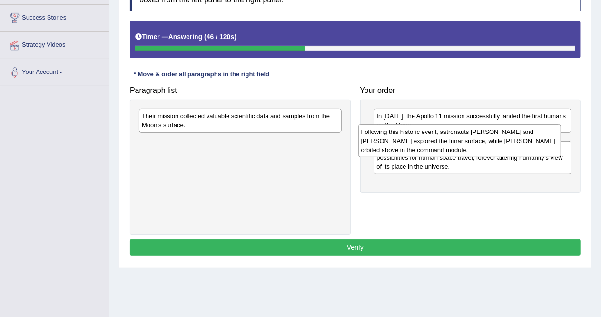
drag, startPoint x: 222, startPoint y: 155, endPoint x: 441, endPoint y: 146, distance: 219.7
click at [441, 146] on div "Following this historic event, astronauts [PERSON_NAME] and [PERSON_NAME] explo…" at bounding box center [460, 140] width 203 height 33
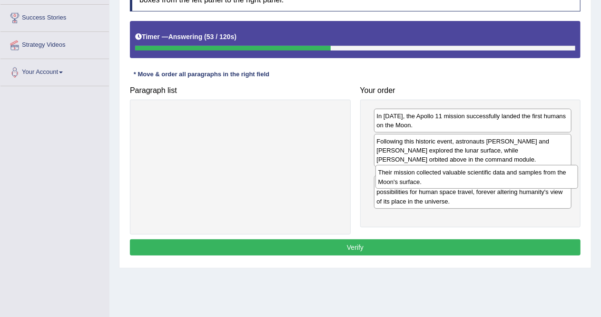
drag, startPoint x: 200, startPoint y: 122, endPoint x: 437, endPoint y: 179, distance: 243.4
click at [437, 179] on div "Their mission collected valuable scientific data and samples from the Moon's su…" at bounding box center [477, 177] width 203 height 24
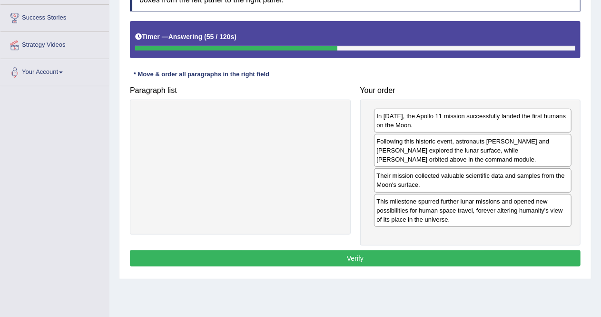
click at [376, 251] on button "Verify" at bounding box center [355, 258] width 451 height 16
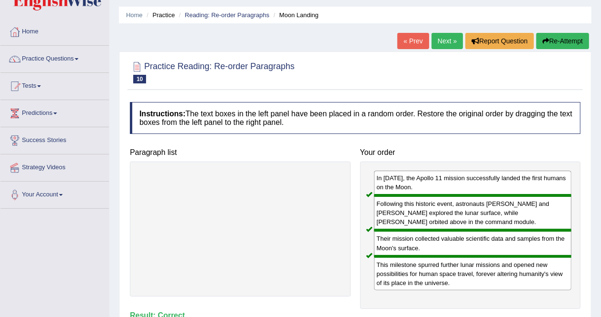
scroll to position [29, 0]
click at [432, 43] on link "Next »" at bounding box center [447, 41] width 31 height 16
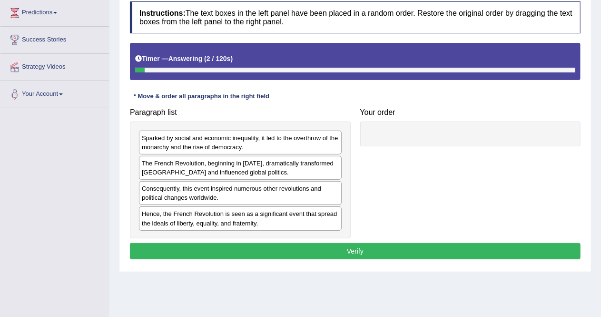
scroll to position [133, 0]
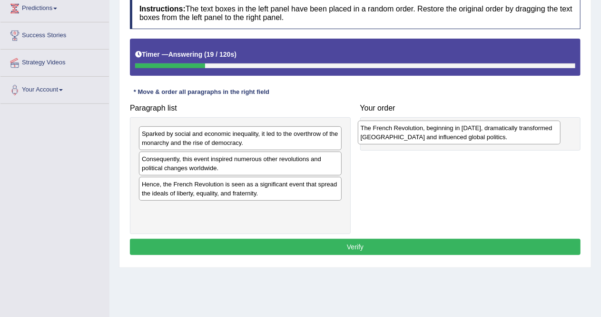
drag, startPoint x: 271, startPoint y: 159, endPoint x: 491, endPoint y: 128, distance: 221.2
click at [491, 128] on div "The French Revolution, beginning in 1789, dramatically transformed France and i…" at bounding box center [459, 132] width 203 height 24
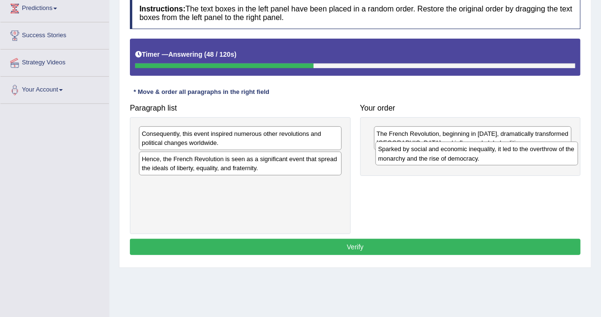
drag, startPoint x: 271, startPoint y: 130, endPoint x: 508, endPoint y: 145, distance: 237.2
click at [508, 145] on div "Sparked by social and economic inequality, it led to the overthrow of the monar…" at bounding box center [477, 153] width 203 height 24
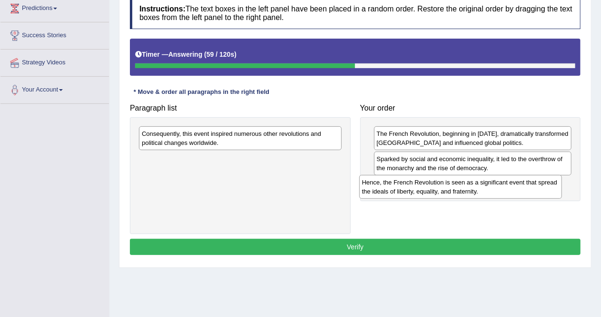
drag, startPoint x: 233, startPoint y: 161, endPoint x: 454, endPoint y: 185, distance: 222.2
click at [454, 185] on div "Hence, the French Revolution is seen as a significant event that spread the ide…" at bounding box center [461, 187] width 203 height 24
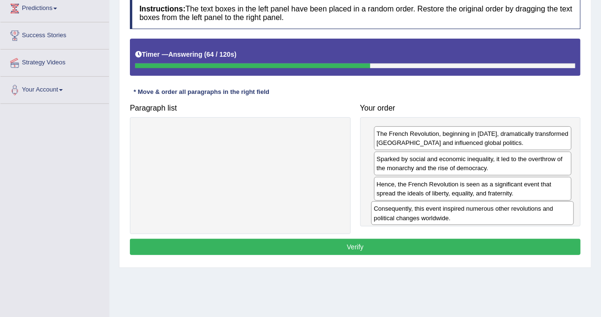
drag, startPoint x: 259, startPoint y: 132, endPoint x: 491, endPoint y: 207, distance: 244.3
click at [491, 207] on div "Consequently, this event inspired numerous other revolutions and political chan…" at bounding box center [472, 213] width 203 height 24
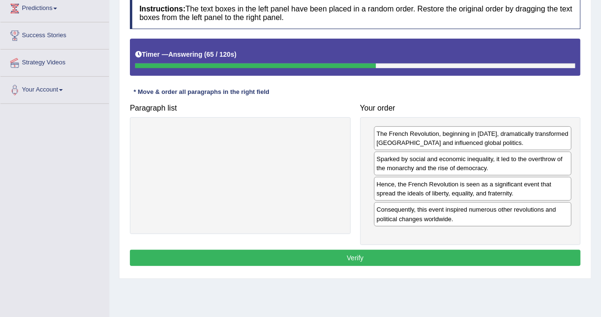
click at [431, 251] on button "Verify" at bounding box center [355, 258] width 451 height 16
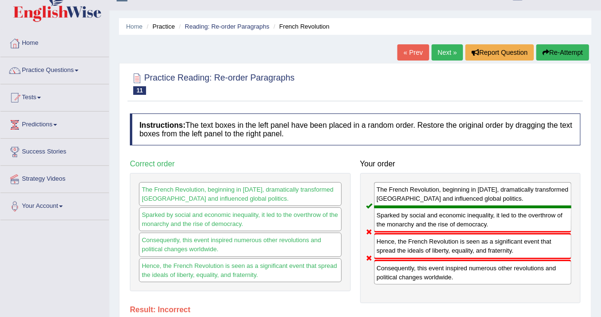
scroll to position [15, 0]
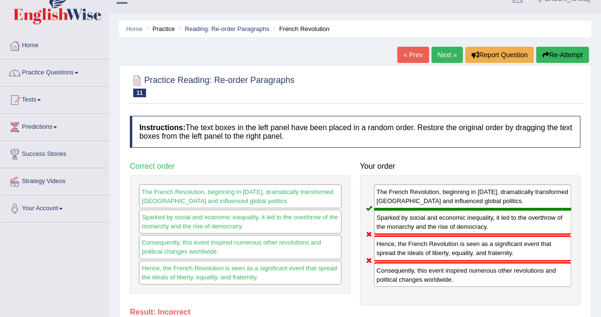
click at [443, 51] on link "Next »" at bounding box center [447, 55] width 31 height 16
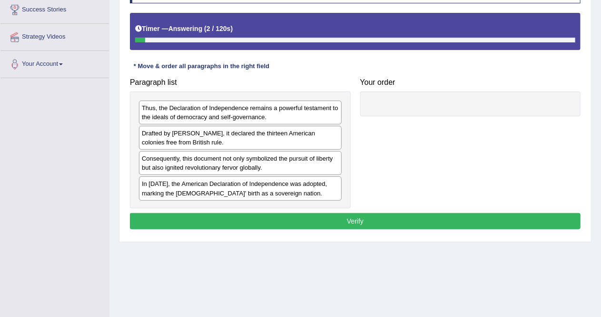
scroll to position [160, 0]
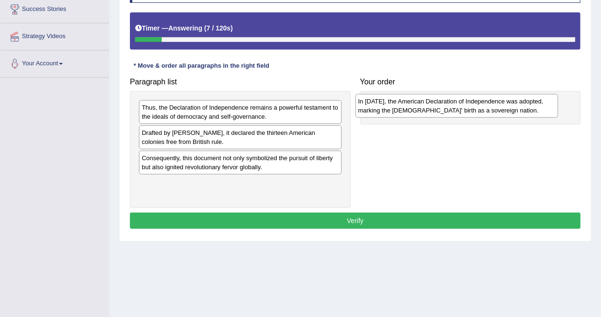
drag, startPoint x: 261, startPoint y: 188, endPoint x: 478, endPoint y: 107, distance: 231.8
click at [478, 107] on div "In [DATE], the American Declaration of Independence was adopted, marking the [D…" at bounding box center [457, 106] width 203 height 24
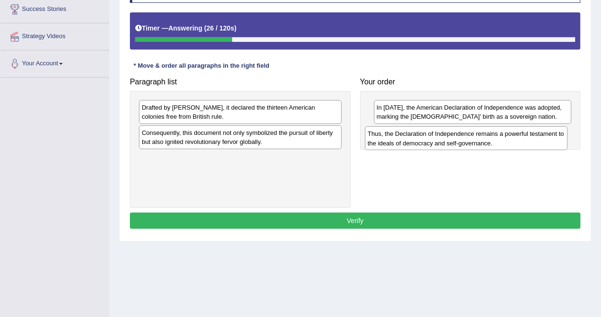
drag, startPoint x: 277, startPoint y: 109, endPoint x: 503, endPoint y: 136, distance: 227.8
click at [503, 136] on div "Thus, the Declaration of Independence remains a powerful testament to the ideal…" at bounding box center [466, 138] width 203 height 24
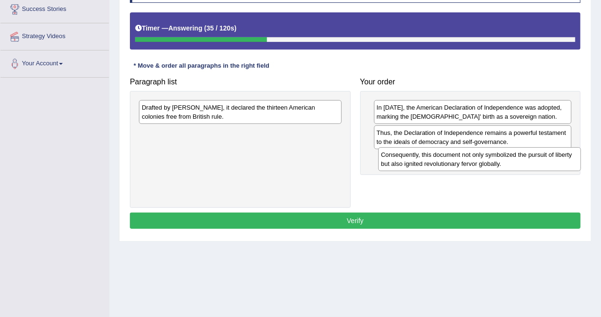
drag, startPoint x: 273, startPoint y: 140, endPoint x: 512, endPoint y: 162, distance: 240.6
click at [512, 162] on div "Consequently, this document not only symbolized the pursuit of liberty but also…" at bounding box center [480, 159] width 203 height 24
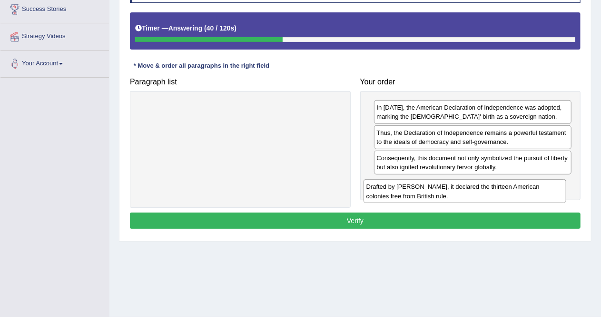
drag, startPoint x: 287, startPoint y: 111, endPoint x: 511, endPoint y: 190, distance: 238.3
click at [511, 190] on div "Drafted by [PERSON_NAME], it declared the thirteen American colonies free from …" at bounding box center [465, 191] width 203 height 24
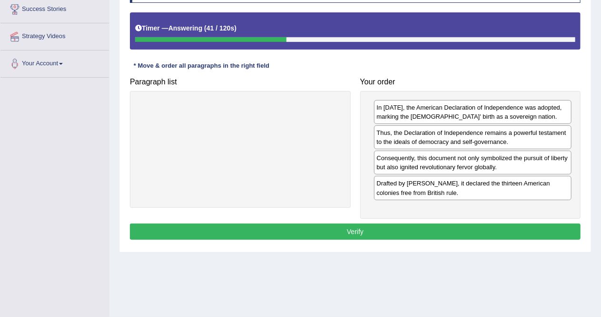
click at [444, 227] on button "Verify" at bounding box center [355, 231] width 451 height 16
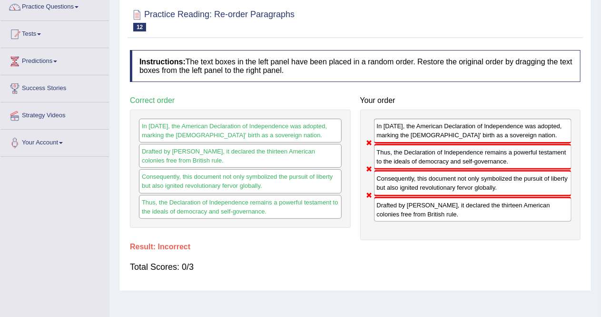
scroll to position [0, 0]
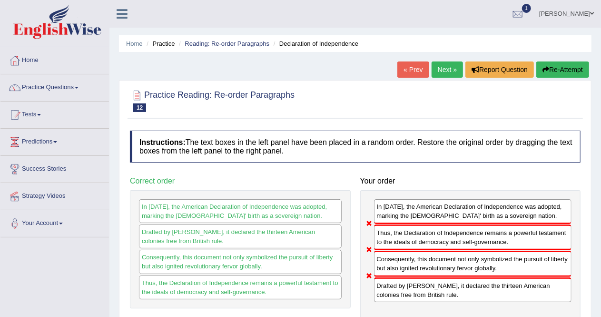
click at [564, 67] on button "Re-Attempt" at bounding box center [563, 69] width 53 height 16
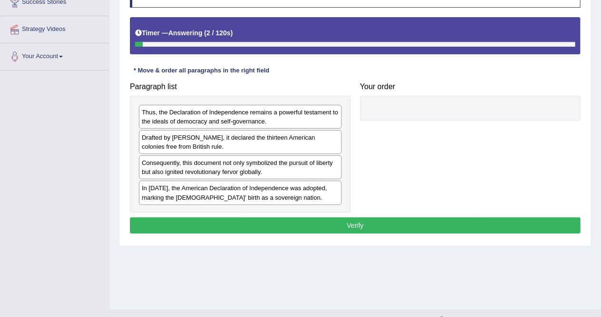
scroll to position [169, 0]
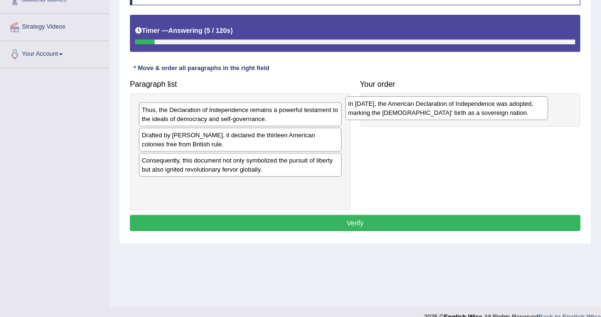
drag, startPoint x: 196, startPoint y: 189, endPoint x: 403, endPoint y: 107, distance: 222.6
click at [403, 107] on div "In [DATE], the American Declaration of Independence was adopted, marking the [D…" at bounding box center [447, 108] width 203 height 24
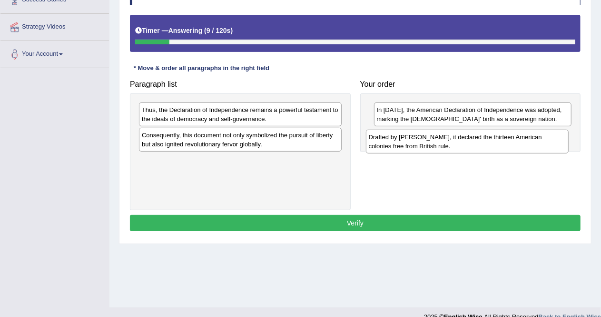
drag, startPoint x: 214, startPoint y: 138, endPoint x: 441, endPoint y: 140, distance: 227.2
click at [441, 140] on div "Drafted by [PERSON_NAME], it declared the thirteen American colonies free from …" at bounding box center [467, 142] width 203 height 24
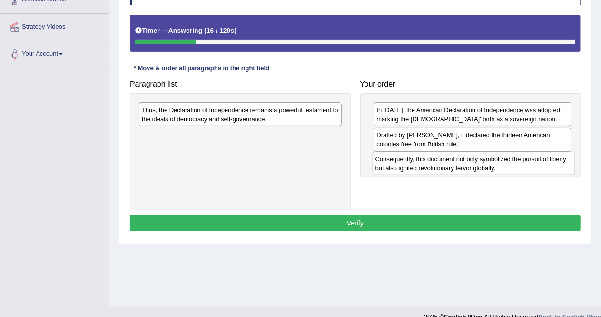
drag, startPoint x: 239, startPoint y: 142, endPoint x: 472, endPoint y: 167, distance: 235.1
click at [472, 167] on div "Consequently, this document not only symbolized the pursuit of liberty but also…" at bounding box center [474, 163] width 203 height 24
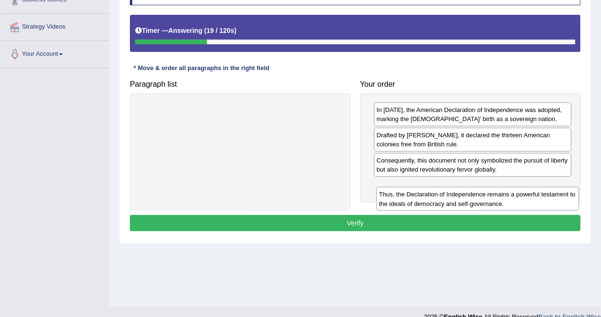
drag, startPoint x: 249, startPoint y: 109, endPoint x: 487, endPoint y: 193, distance: 252.6
click at [487, 193] on div "Thus, the Declaration of Independence remains a powerful testament to the ideal…" at bounding box center [478, 199] width 203 height 24
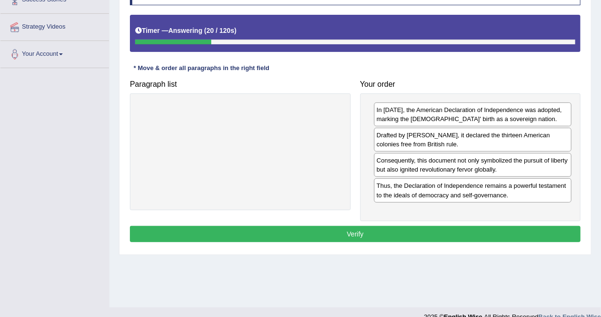
click at [432, 234] on button "Verify" at bounding box center [355, 234] width 451 height 16
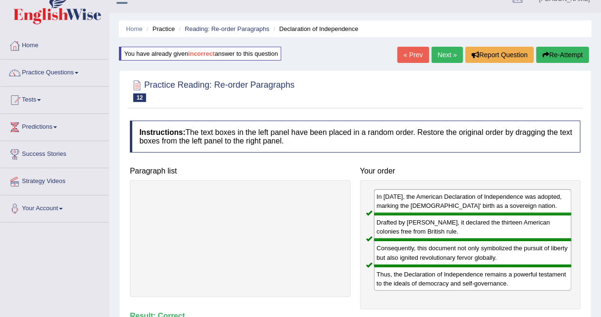
scroll to position [13, 0]
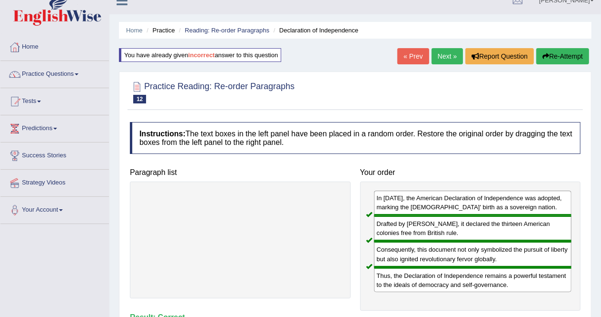
click at [442, 54] on link "Next »" at bounding box center [447, 56] width 31 height 16
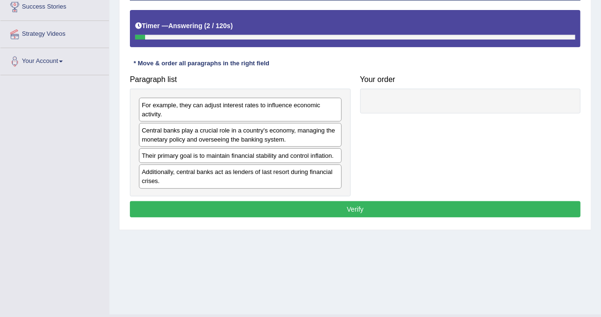
scroll to position [175, 0]
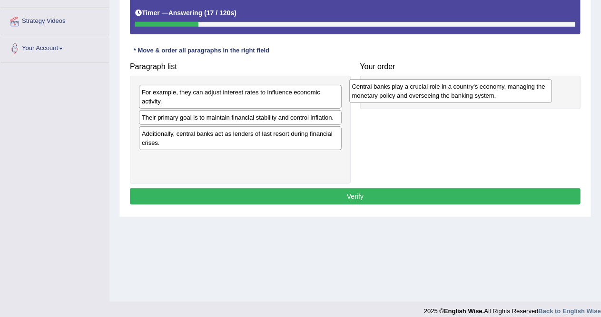
drag, startPoint x: 245, startPoint y: 116, endPoint x: 456, endPoint y: 85, distance: 212.7
click at [456, 85] on div "Central banks play a crucial role in a country's economy, managing the monetary…" at bounding box center [451, 91] width 203 height 24
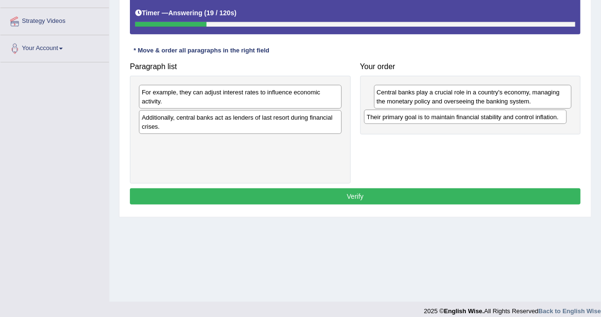
drag, startPoint x: 274, startPoint y: 119, endPoint x: 500, endPoint y: 119, distance: 225.3
click at [500, 119] on div "Their primary goal is to maintain financial stability and control inflation." at bounding box center [465, 117] width 203 height 14
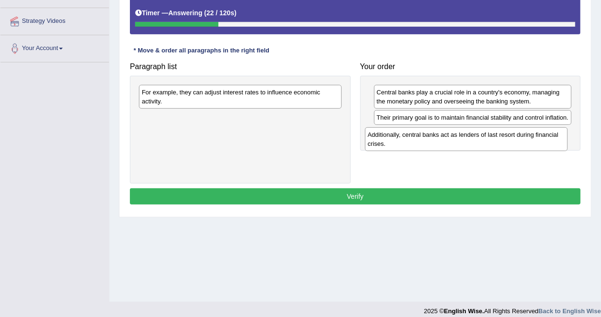
drag, startPoint x: 255, startPoint y: 121, endPoint x: 481, endPoint y: 139, distance: 226.9
click at [481, 139] on div "Additionally, central banks act as lenders of last resort during financial cris…" at bounding box center [466, 139] width 203 height 24
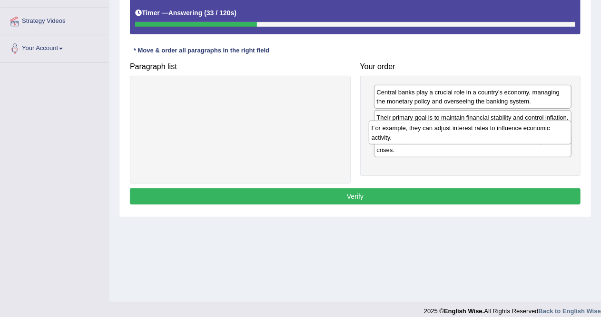
drag, startPoint x: 251, startPoint y: 99, endPoint x: 481, endPoint y: 135, distance: 232.8
click at [481, 135] on div "For example, they can adjust interest rates to influence economic activity." at bounding box center [470, 132] width 203 height 24
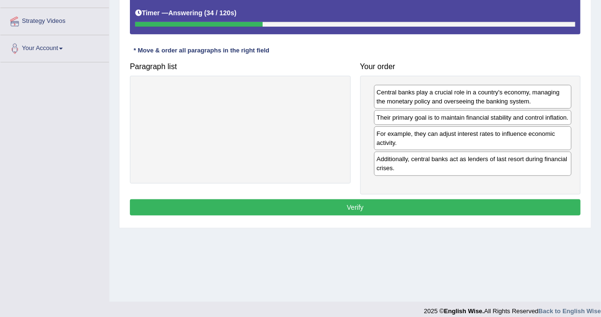
click at [402, 205] on button "Verify" at bounding box center [355, 207] width 451 height 16
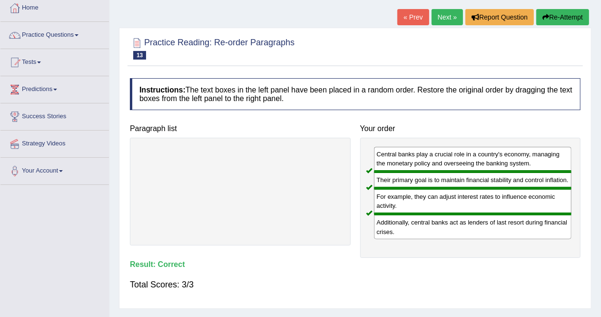
scroll to position [51, 0]
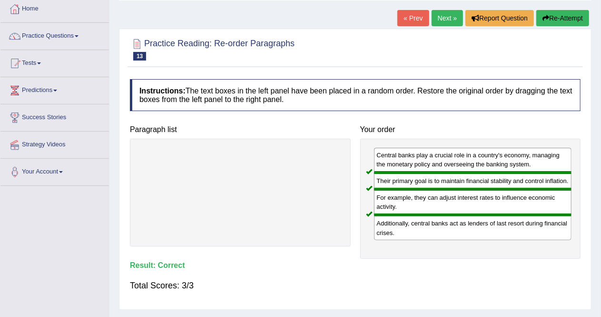
click at [446, 16] on link "Next »" at bounding box center [447, 18] width 31 height 16
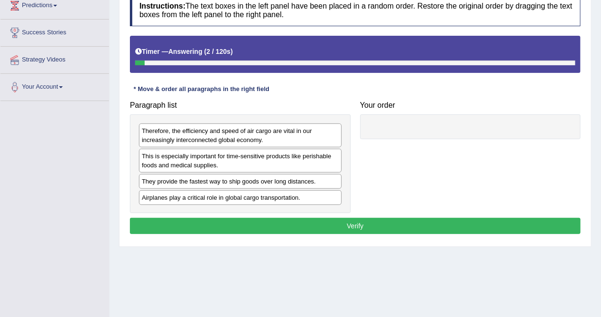
scroll to position [137, 0]
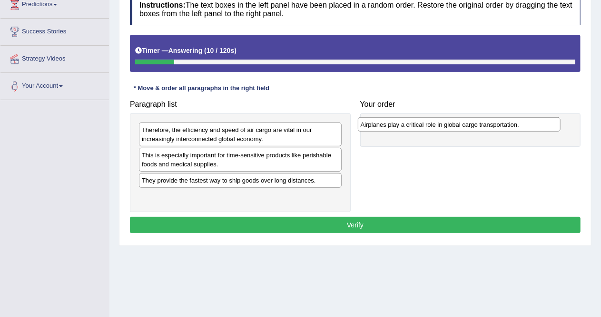
drag, startPoint x: 280, startPoint y: 198, endPoint x: 499, endPoint y: 126, distance: 230.4
click at [499, 126] on div "Airplanes play a critical role in global cargo transportation." at bounding box center [459, 124] width 203 height 14
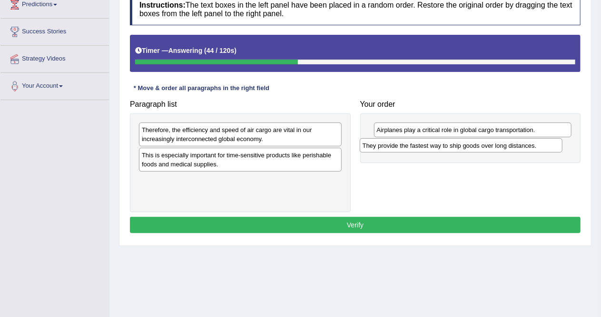
drag, startPoint x: 258, startPoint y: 183, endPoint x: 479, endPoint y: 149, distance: 223.6
click at [479, 149] on div "They provide the fastest way to ship goods over long distances." at bounding box center [461, 145] width 203 height 14
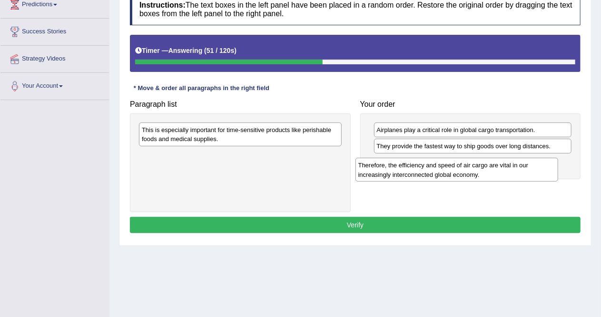
drag, startPoint x: 272, startPoint y: 135, endPoint x: 489, endPoint y: 171, distance: 219.6
click at [489, 171] on div "Therefore, the efficiency and speed of air cargo are vital in our increasingly …" at bounding box center [457, 170] width 203 height 24
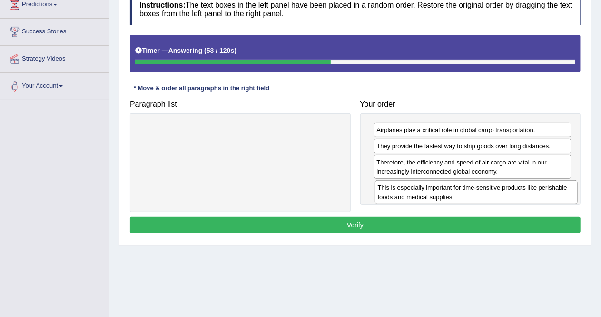
drag, startPoint x: 265, startPoint y: 130, endPoint x: 501, endPoint y: 189, distance: 243.2
click at [501, 189] on div "This is especially important for time-sensitive products like perishable foods …" at bounding box center [476, 192] width 203 height 24
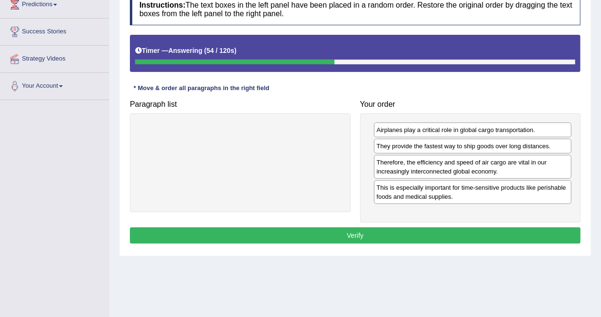
click at [425, 237] on button "Verify" at bounding box center [355, 235] width 451 height 16
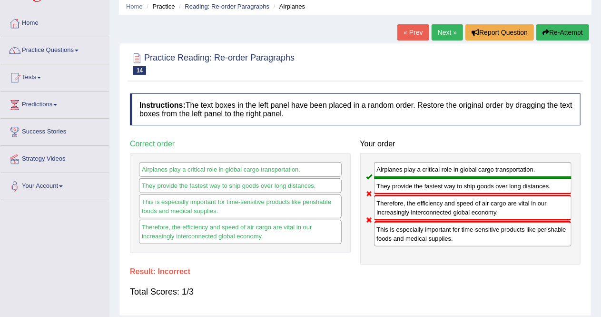
scroll to position [11, 0]
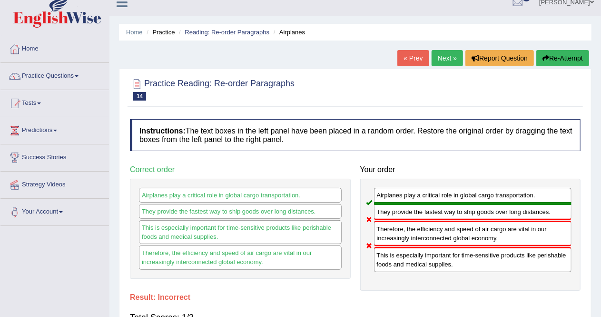
click at [444, 56] on link "Next »" at bounding box center [447, 58] width 31 height 16
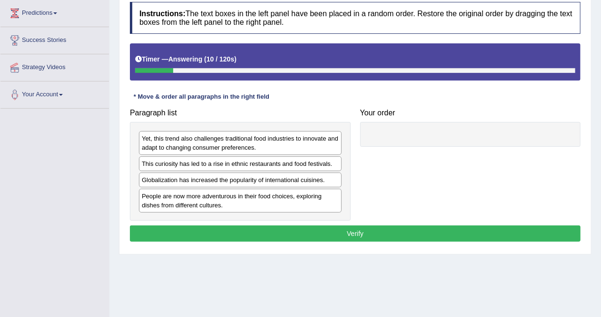
scroll to position [150, 0]
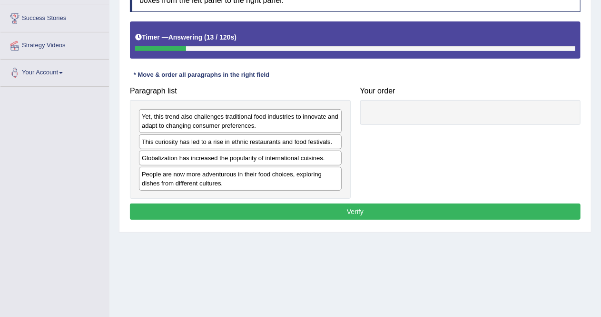
click at [201, 158] on div "Globalization has increased the popularity of international cuisines." at bounding box center [240, 157] width 203 height 15
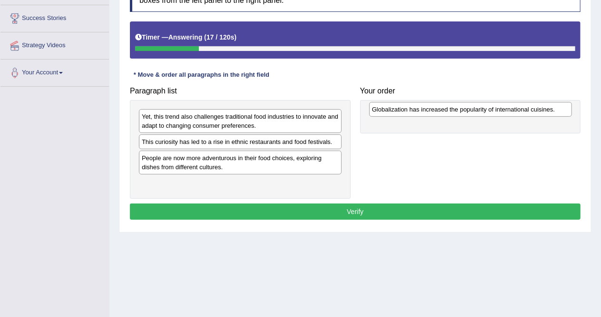
drag, startPoint x: 201, startPoint y: 158, endPoint x: 432, endPoint y: 110, distance: 235.4
click at [432, 110] on div "Globalization has increased the popularity of international cuisines." at bounding box center [471, 109] width 203 height 14
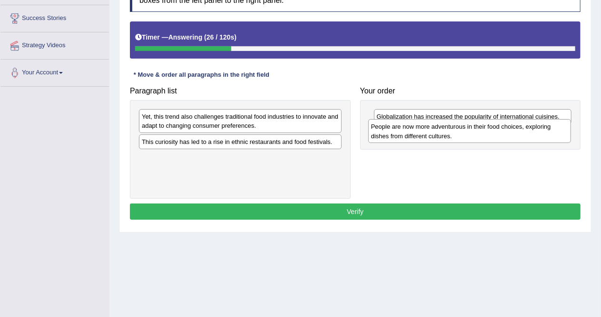
drag, startPoint x: 275, startPoint y: 162, endPoint x: 505, endPoint y: 132, distance: 231.6
click at [505, 132] on div "People are now more adventurous in their food choices, exploring dishes from di…" at bounding box center [470, 131] width 203 height 24
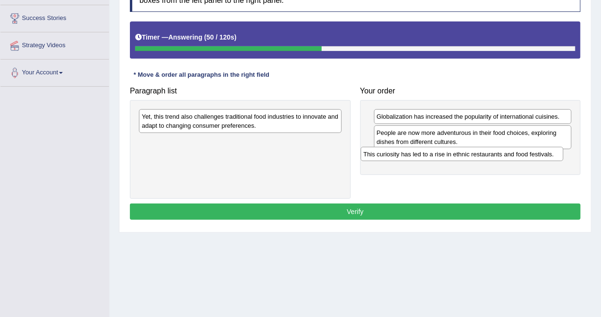
drag, startPoint x: 262, startPoint y: 143, endPoint x: 484, endPoint y: 156, distance: 222.3
click at [484, 156] on div "This curiosity has led to a rise in ethnic restaurants and food festivals." at bounding box center [462, 154] width 203 height 14
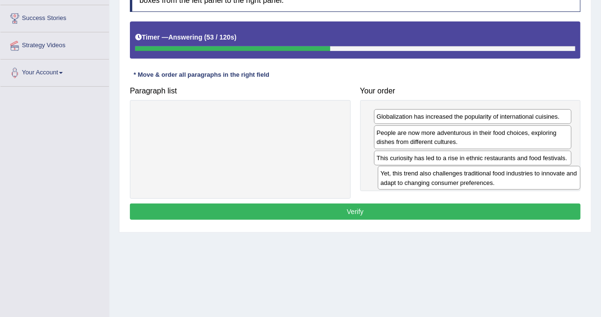
drag, startPoint x: 271, startPoint y: 121, endPoint x: 511, endPoint y: 179, distance: 246.7
click at [511, 179] on div "Yet, this trend also challenges traditional food industries to innovate and ada…" at bounding box center [479, 178] width 203 height 24
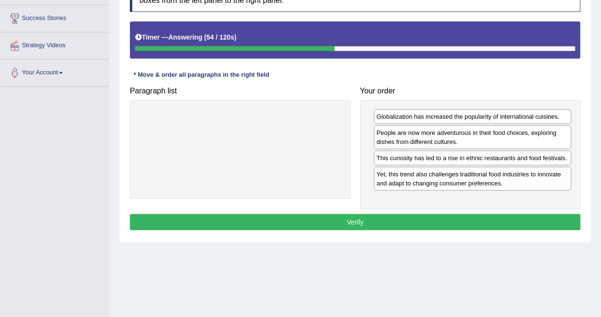
click at [423, 216] on button "Verify" at bounding box center [355, 222] width 451 height 16
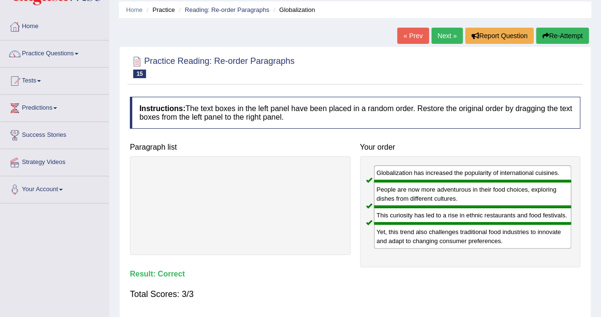
scroll to position [33, 0]
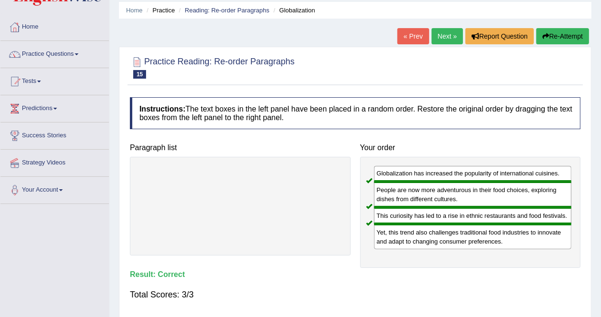
click at [441, 33] on link "Next »" at bounding box center [447, 36] width 31 height 16
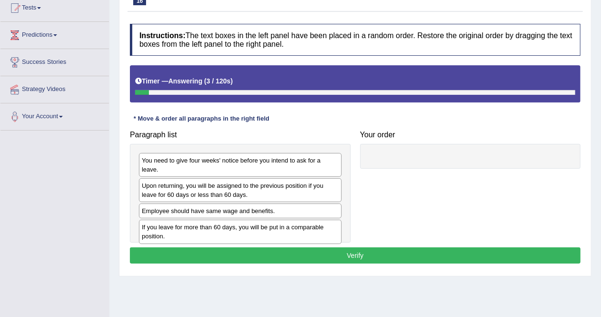
scroll to position [107, 0]
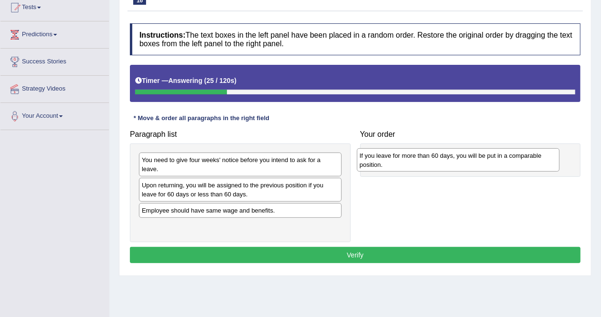
drag, startPoint x: 271, startPoint y: 225, endPoint x: 490, endPoint y: 163, distance: 226.6
click at [490, 163] on div "If you leave for more than 60 days, you will be put in a comparable position." at bounding box center [458, 160] width 203 height 24
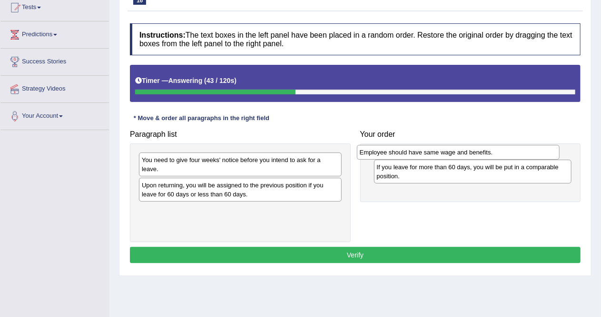
drag, startPoint x: 274, startPoint y: 200, endPoint x: 492, endPoint y: 152, distance: 223.5
click at [492, 152] on div "Employee should have same wage and benefits." at bounding box center [458, 152] width 203 height 14
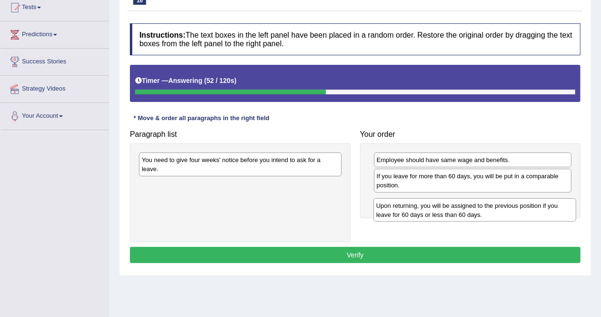
drag, startPoint x: 242, startPoint y: 180, endPoint x: 477, endPoint y: 209, distance: 236.6
click at [477, 209] on div "Upon returning, you will be assigned to the previous position if you leave for …" at bounding box center [475, 210] width 203 height 24
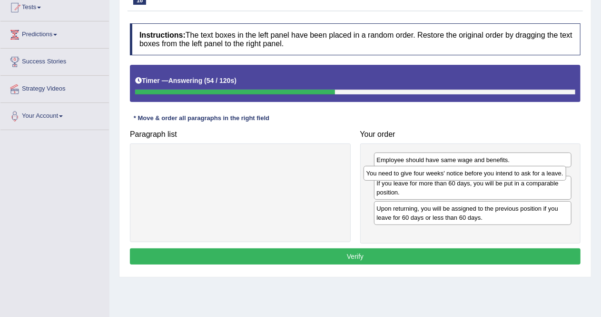
drag, startPoint x: 282, startPoint y: 160, endPoint x: 507, endPoint y: 173, distance: 225.2
click at [507, 173] on div "You need to give four weeks' notice before you intend to ask for a leave." at bounding box center [465, 173] width 203 height 14
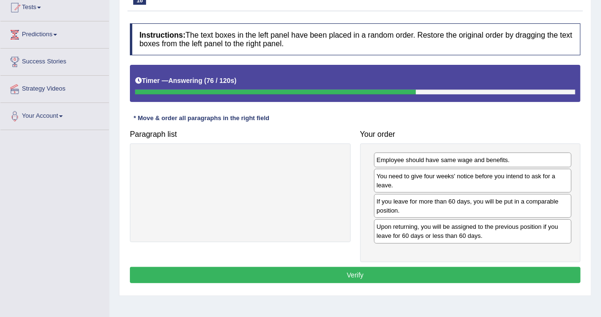
click at [427, 270] on button "Verify" at bounding box center [355, 275] width 451 height 16
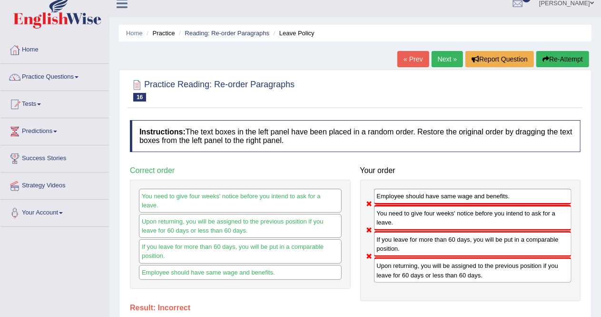
scroll to position [0, 0]
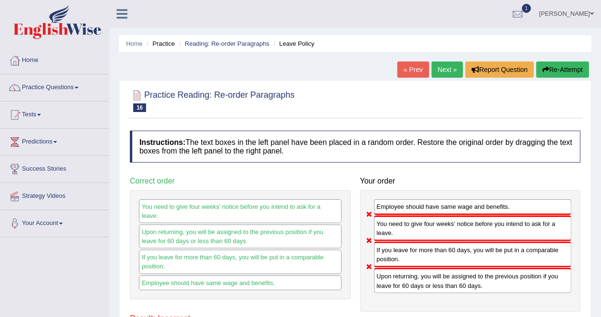
click at [443, 68] on link "Next »" at bounding box center [447, 69] width 31 height 16
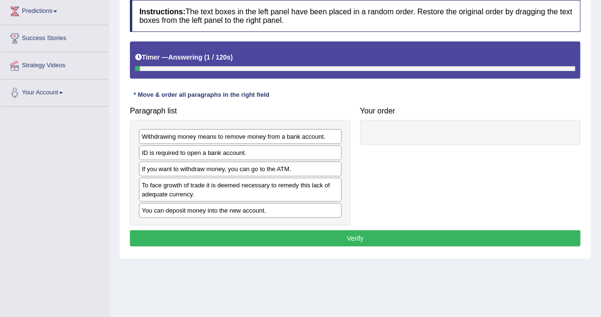
scroll to position [136, 0]
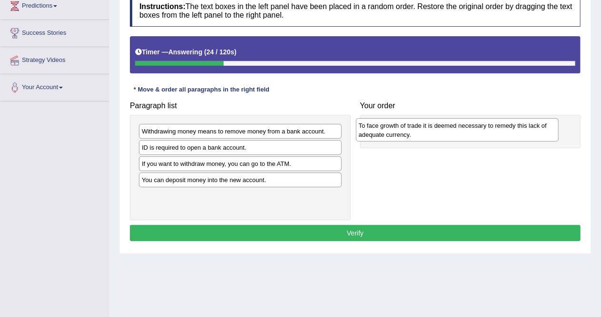
drag, startPoint x: 257, startPoint y: 183, endPoint x: 474, endPoint y: 130, distance: 223.6
click at [474, 130] on div "To face growth of trade it is deemed necessary to remedy this lack of adequate …" at bounding box center [457, 130] width 203 height 24
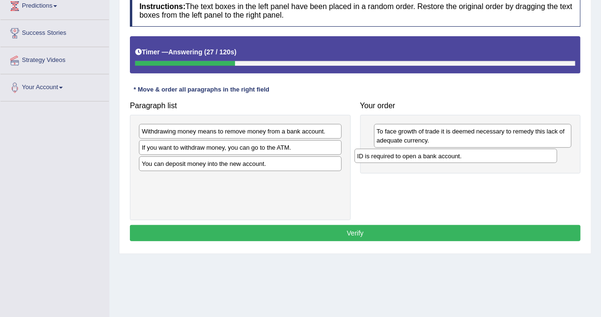
drag, startPoint x: 275, startPoint y: 147, endPoint x: 491, endPoint y: 158, distance: 216.0
click at [491, 158] on div "ID is required to open a bank account." at bounding box center [456, 156] width 203 height 14
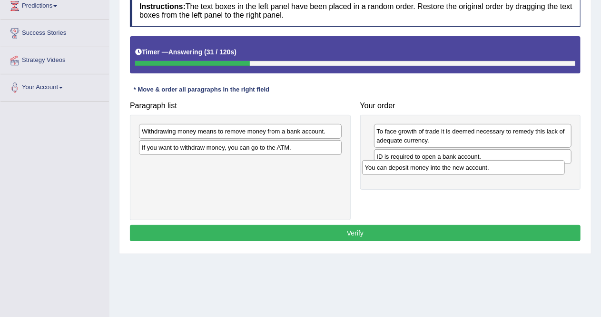
drag, startPoint x: 246, startPoint y: 161, endPoint x: 472, endPoint y: 167, distance: 225.8
click at [472, 167] on div "You can deposit money into the new account." at bounding box center [463, 167] width 203 height 14
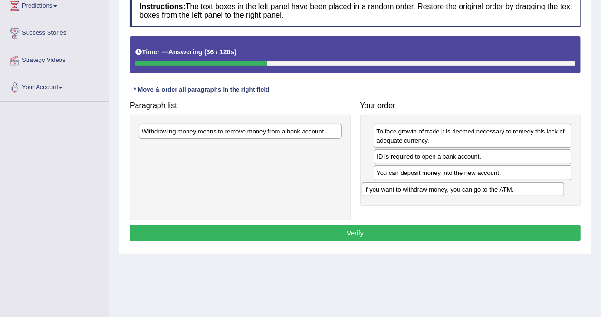
drag, startPoint x: 277, startPoint y: 150, endPoint x: 500, endPoint y: 192, distance: 226.9
click at [500, 192] on div "If you want to withdraw money, you can go to the ATM." at bounding box center [463, 189] width 203 height 14
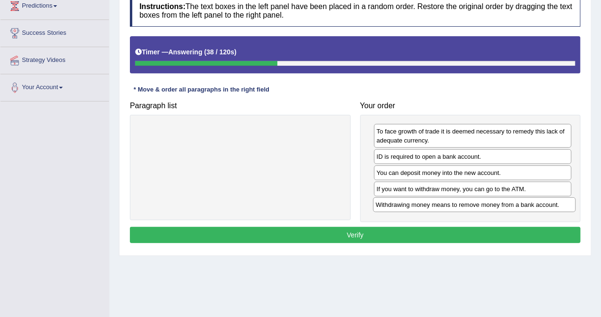
drag, startPoint x: 293, startPoint y: 129, endPoint x: 527, endPoint y: 202, distance: 244.6
click at [527, 202] on div "Withdrawing money means to remove money from a bank account." at bounding box center [474, 204] width 203 height 14
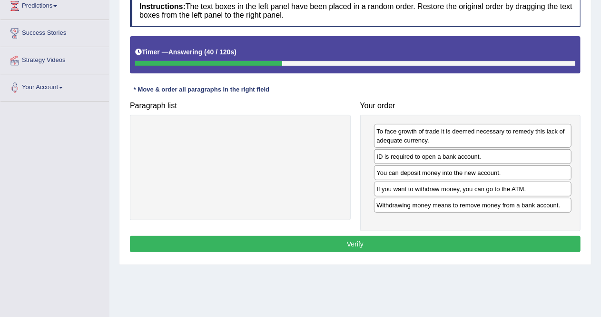
click at [440, 237] on button "Verify" at bounding box center [355, 244] width 451 height 16
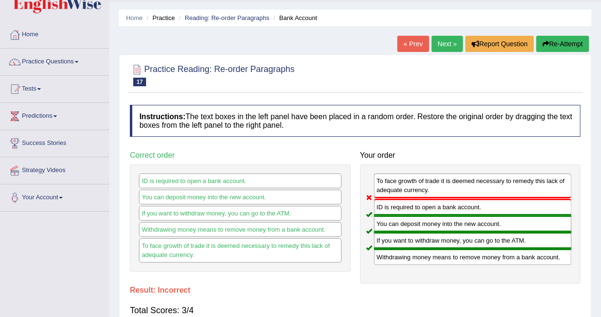
scroll to position [6, 0]
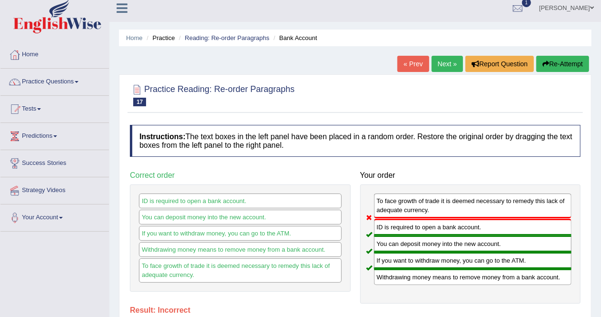
click at [443, 65] on link "Next »" at bounding box center [447, 64] width 31 height 16
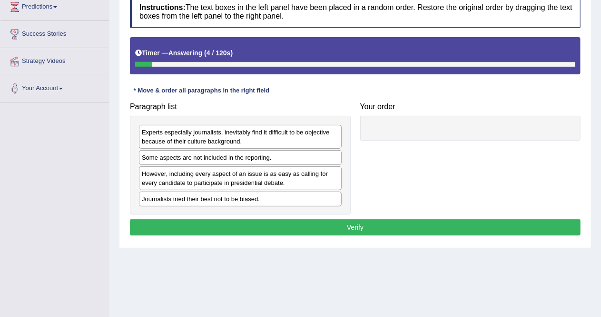
scroll to position [135, 0]
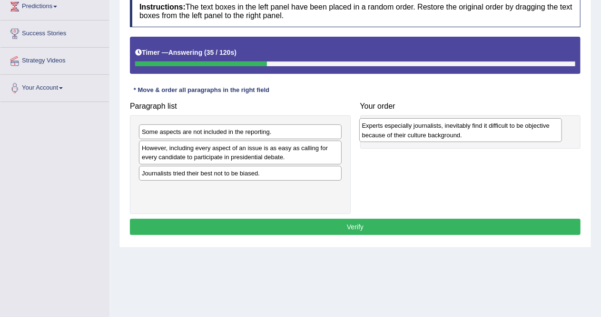
drag, startPoint x: 231, startPoint y: 135, endPoint x: 450, endPoint y: 129, distance: 219.2
click at [450, 129] on div "Experts especially journalists, inevitably find it difficult to be objective be…" at bounding box center [461, 130] width 203 height 24
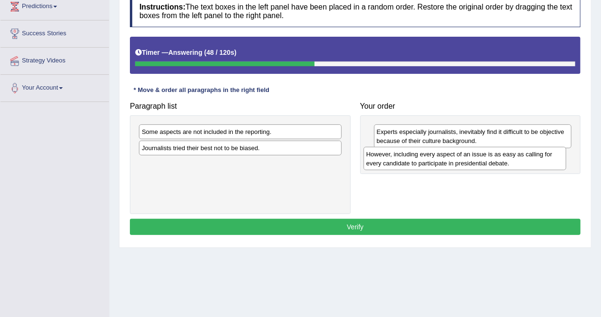
drag, startPoint x: 257, startPoint y: 154, endPoint x: 482, endPoint y: 160, distance: 224.9
click at [482, 160] on div "However, including every aspect of an issue is as easy as calling for every can…" at bounding box center [465, 159] width 203 height 24
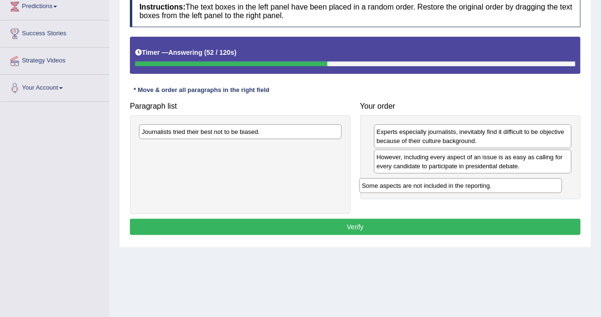
drag, startPoint x: 226, startPoint y: 131, endPoint x: 448, endPoint y: 185, distance: 227.9
click at [448, 185] on div "Some aspects are not included in the reporting." at bounding box center [461, 185] width 203 height 14
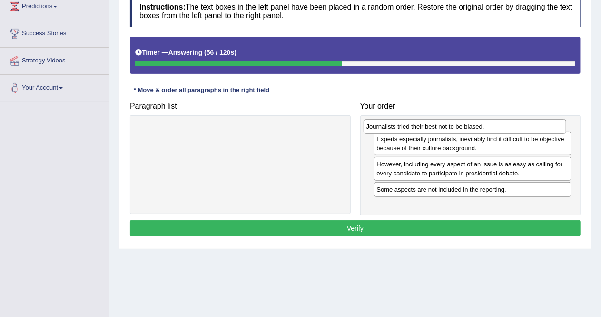
drag, startPoint x: 264, startPoint y: 132, endPoint x: 489, endPoint y: 127, distance: 224.8
click at [489, 127] on div "Journalists tried their best not to be biased." at bounding box center [465, 126] width 203 height 14
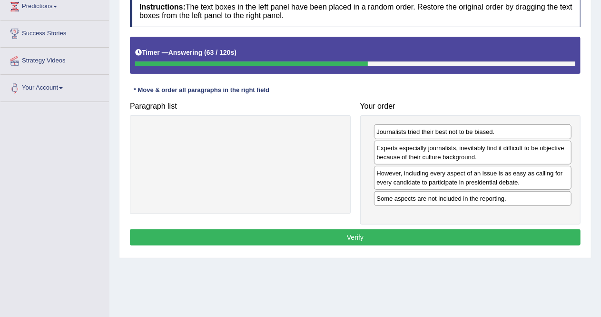
click at [396, 231] on button "Verify" at bounding box center [355, 237] width 451 height 16
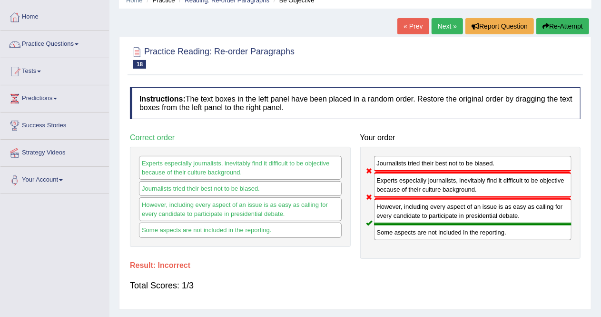
scroll to position [40, 0]
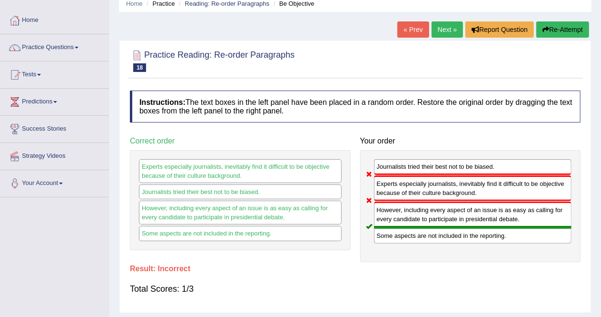
click at [445, 30] on link "Next »" at bounding box center [447, 29] width 31 height 16
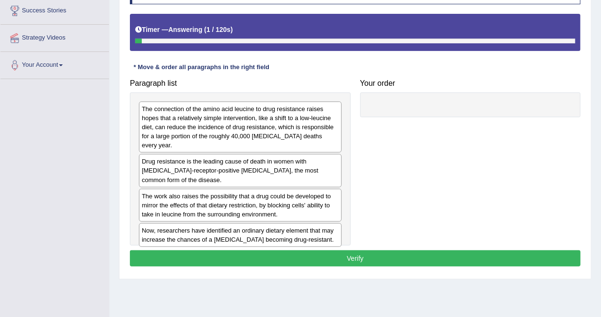
scroll to position [162, 0]
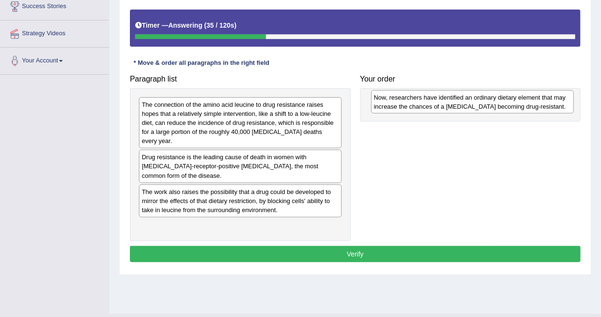
drag, startPoint x: 217, startPoint y: 222, endPoint x: 449, endPoint y: 104, distance: 260.9
click at [449, 104] on div "Now, researchers have identified an ordinary dietary element that may increase …" at bounding box center [472, 102] width 203 height 24
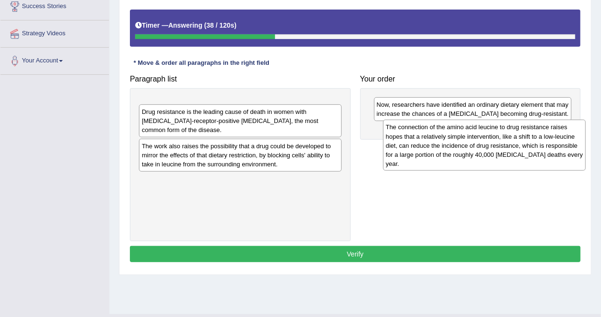
drag, startPoint x: 246, startPoint y: 115, endPoint x: 490, endPoint y: 138, distance: 245.4
click at [490, 138] on div "The connection of the amino acid leucine to drug resistance raises hopes that a…" at bounding box center [484, 145] width 203 height 51
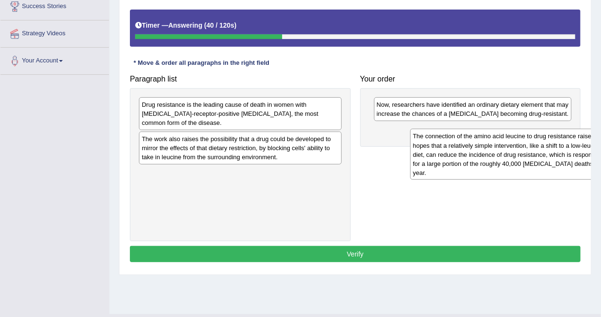
drag, startPoint x: 282, startPoint y: 117, endPoint x: 552, endPoint y: 149, distance: 272.0
click at [552, 149] on div "The connection of the amino acid leucine to drug resistance raises hopes that a…" at bounding box center [512, 154] width 203 height 51
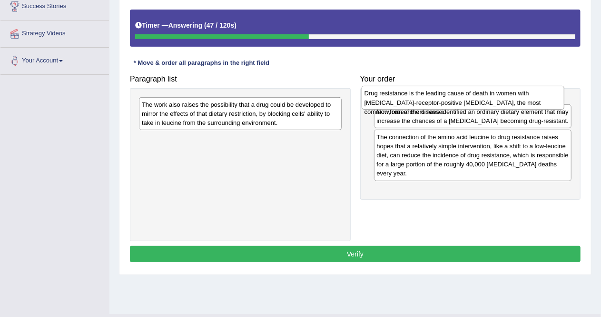
drag, startPoint x: 226, startPoint y: 108, endPoint x: 449, endPoint y: 97, distance: 223.2
click at [449, 97] on div "Drug resistance is the leading cause of death in women with estrogen-receptor-p…" at bounding box center [463, 98] width 203 height 24
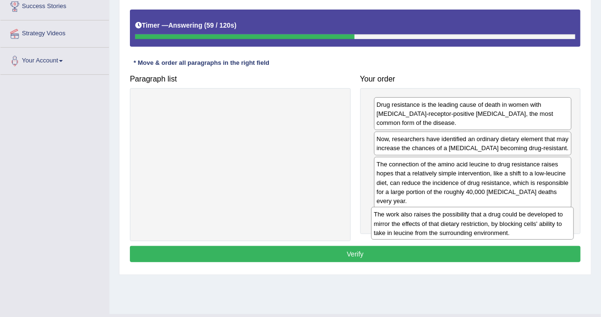
drag, startPoint x: 213, startPoint y: 111, endPoint x: 447, endPoint y: 220, distance: 258.0
click at [447, 220] on div "The work also raises the possibility that a drug could be developed to mirror t…" at bounding box center [472, 223] width 203 height 33
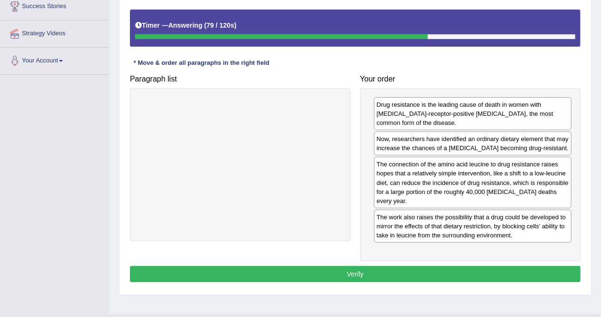
click at [407, 270] on button "Verify" at bounding box center [355, 274] width 451 height 16
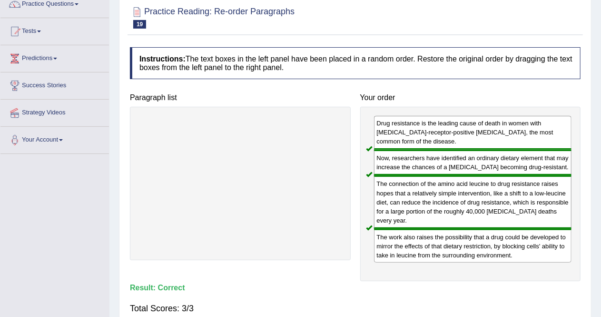
scroll to position [0, 0]
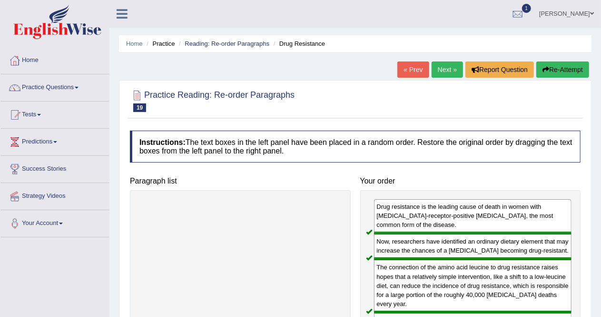
click at [439, 69] on link "Next »" at bounding box center [447, 69] width 31 height 16
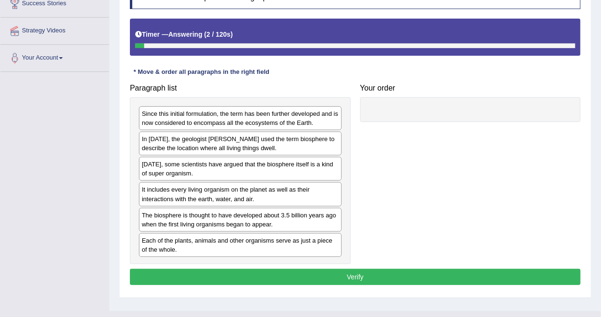
scroll to position [183, 0]
